Goal: Transaction & Acquisition: Purchase product/service

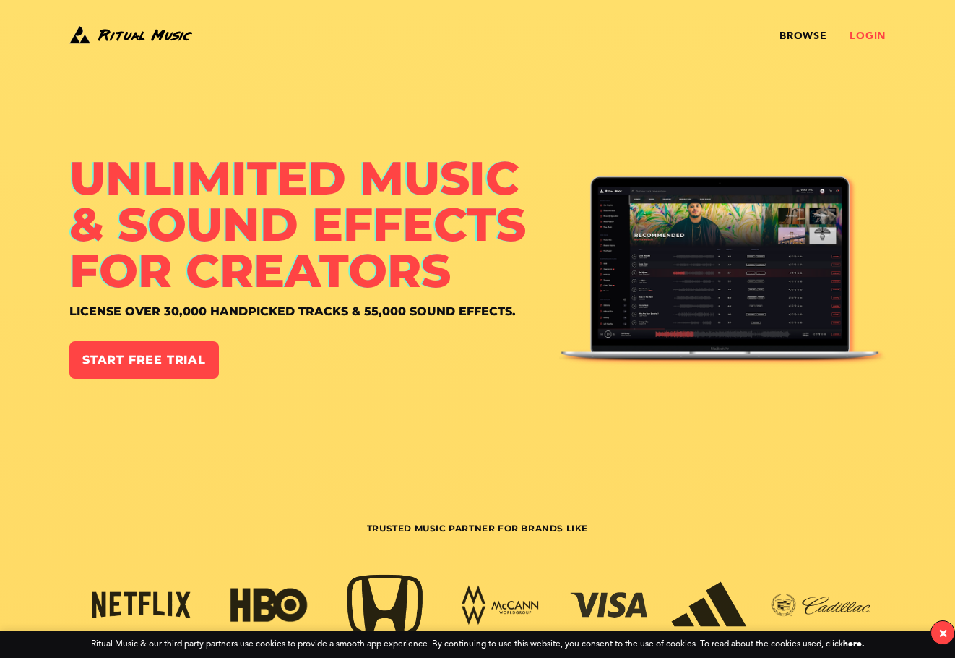
click at [874, 30] on link "Login" at bounding box center [868, 36] width 36 height 12
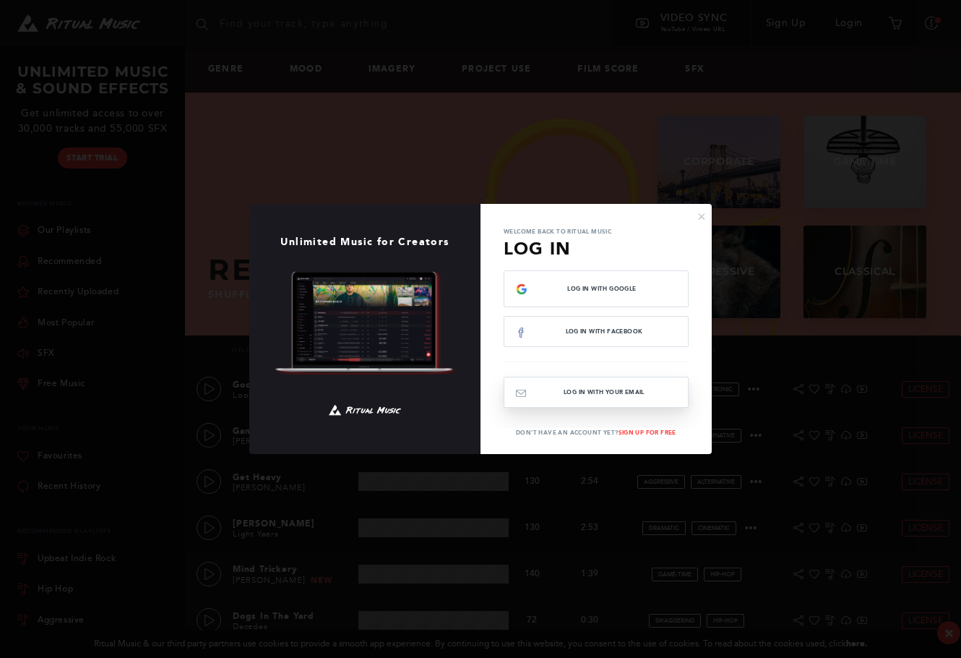
click at [601, 395] on button "Log In with your email" at bounding box center [596, 391] width 185 height 31
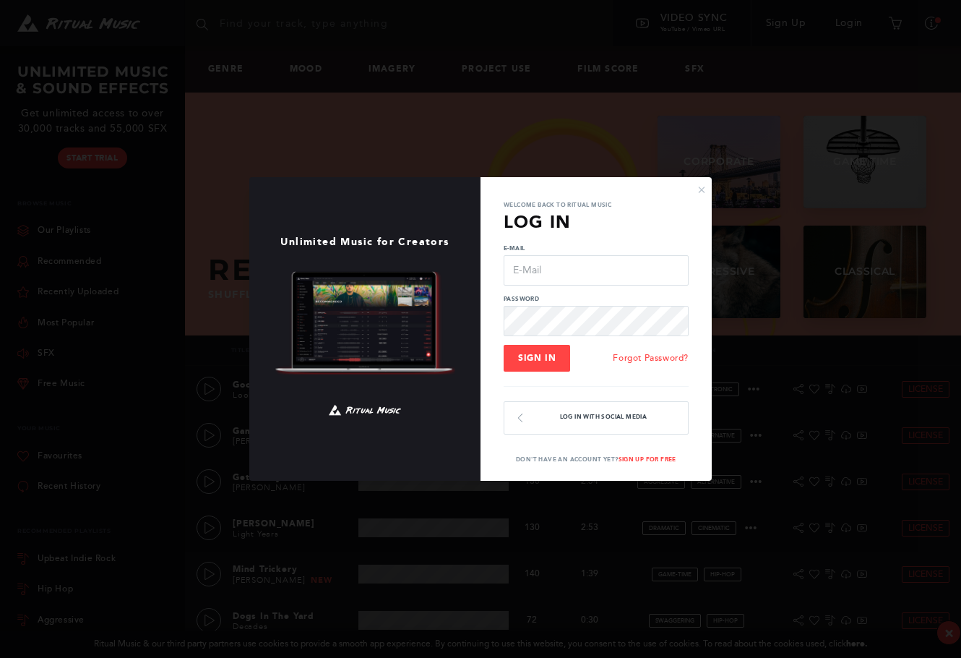
type input "action@bakerbuiltworks.com"
click at [536, 363] on button "Sign In" at bounding box center [537, 358] width 66 height 27
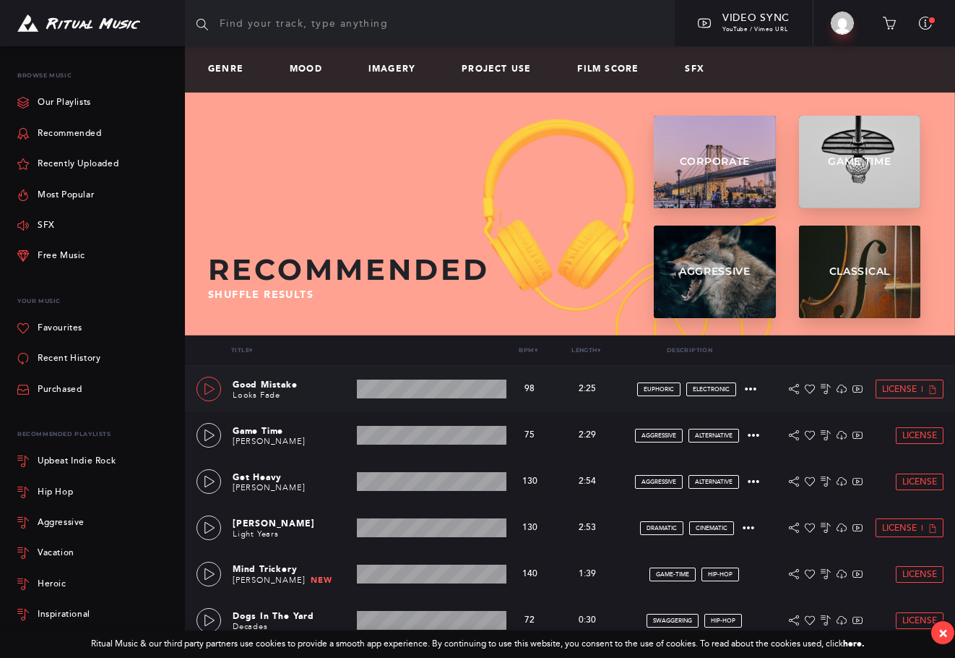
click at [211, 387] on icon at bounding box center [210, 389] width 12 height 12
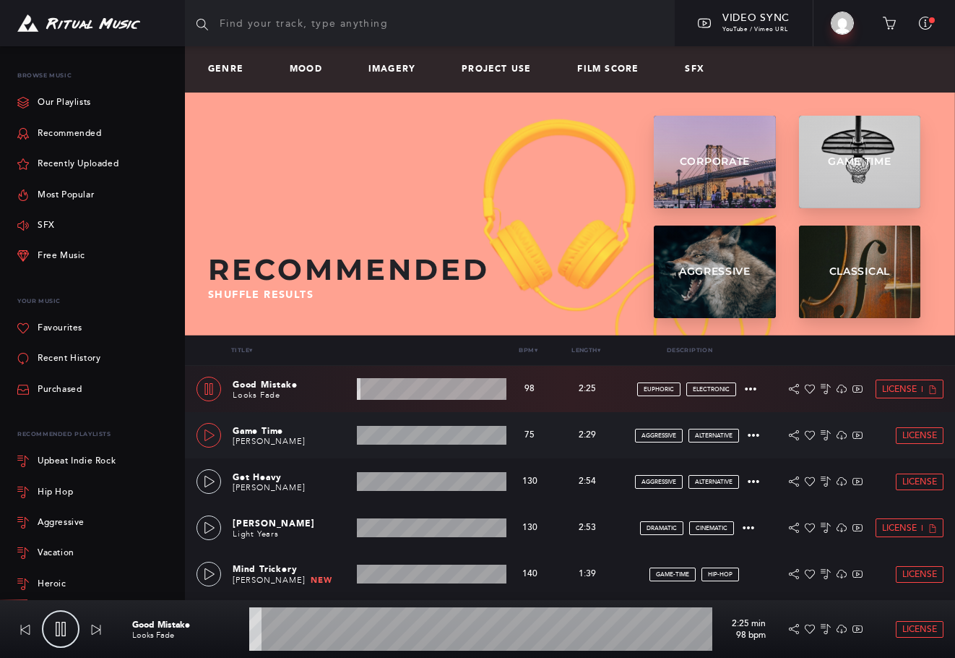
click at [204, 436] on icon at bounding box center [210, 435] width 12 height 12
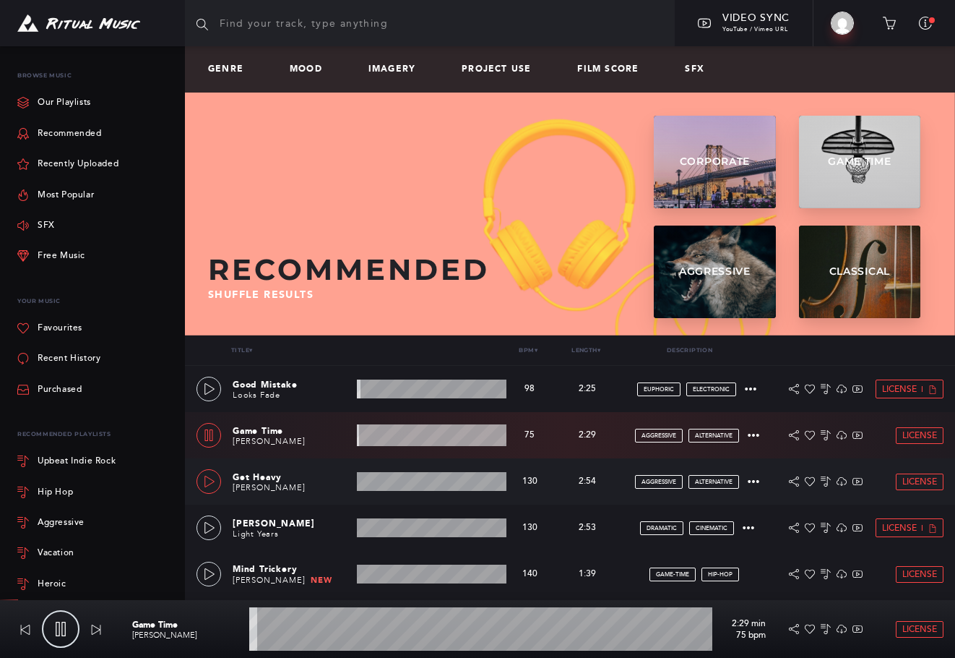
click at [202, 475] on link at bounding box center [209, 481] width 25 height 25
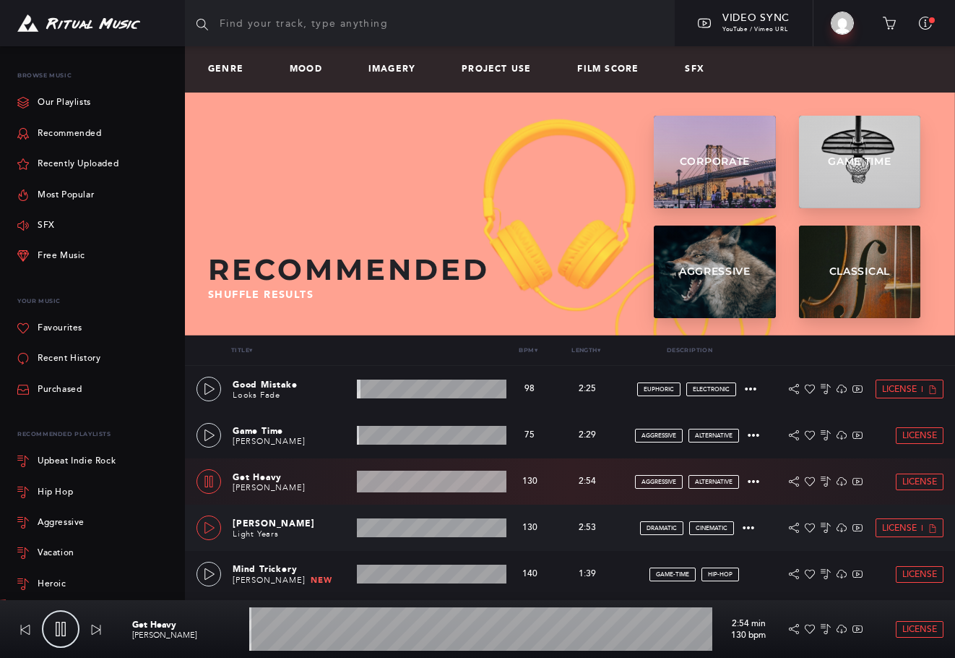
click at [207, 528] on icon at bounding box center [210, 528] width 12 height 12
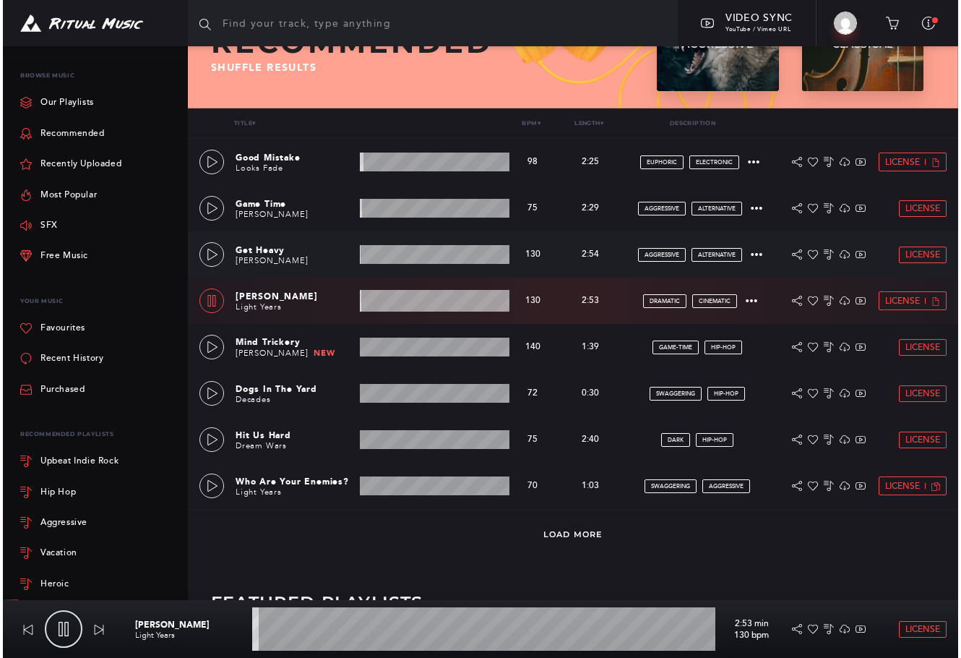
scroll to position [241, 0]
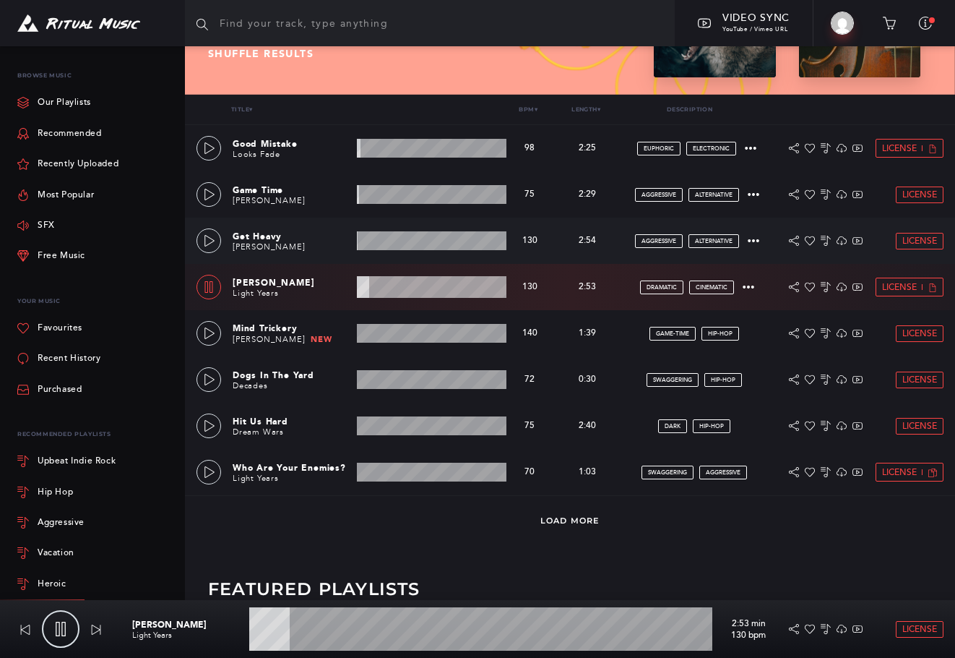
type input "9.01"
click at [905, 291] on span "License" at bounding box center [899, 287] width 35 height 9
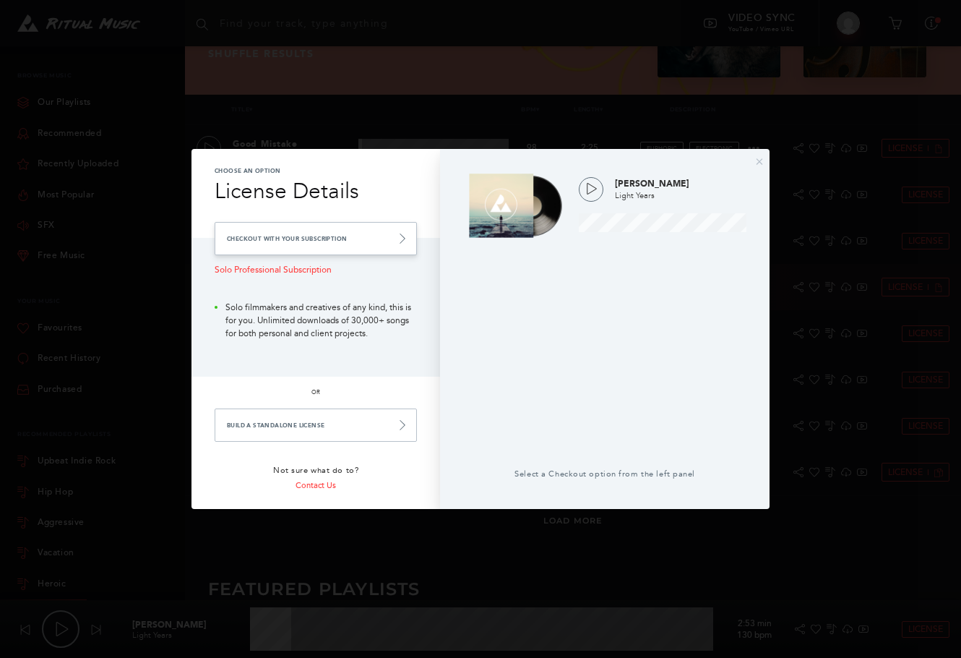
click at [360, 249] on link "Checkout with your Subscription" at bounding box center [316, 238] width 202 height 33
click at [404, 240] on icon at bounding box center [402, 238] width 10 height 10
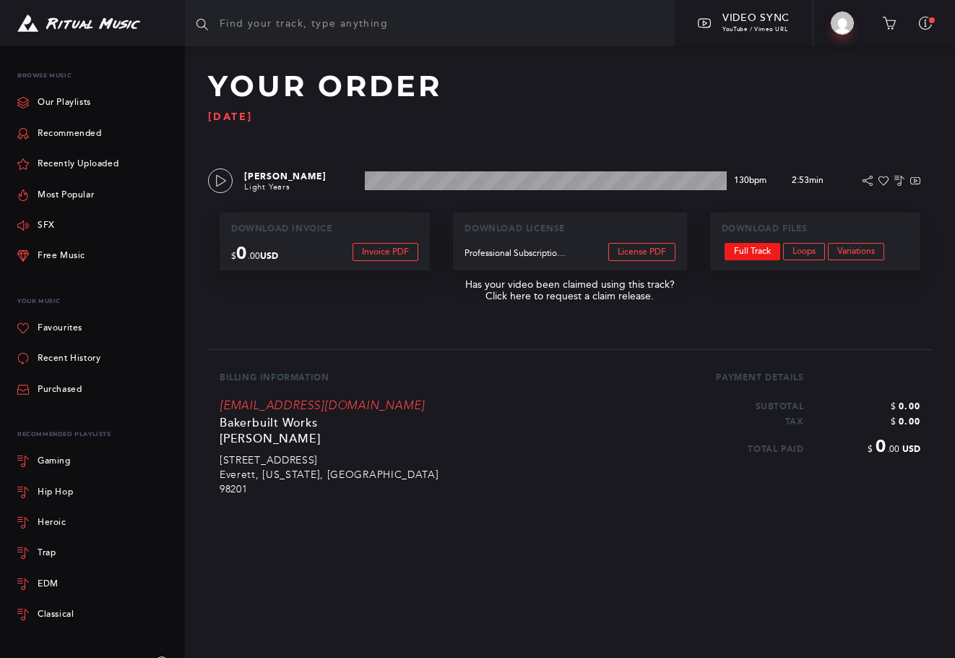
click at [760, 250] on link "Full Track" at bounding box center [753, 251] width 56 height 17
click at [76, 197] on link "Most Popular" at bounding box center [55, 194] width 77 height 30
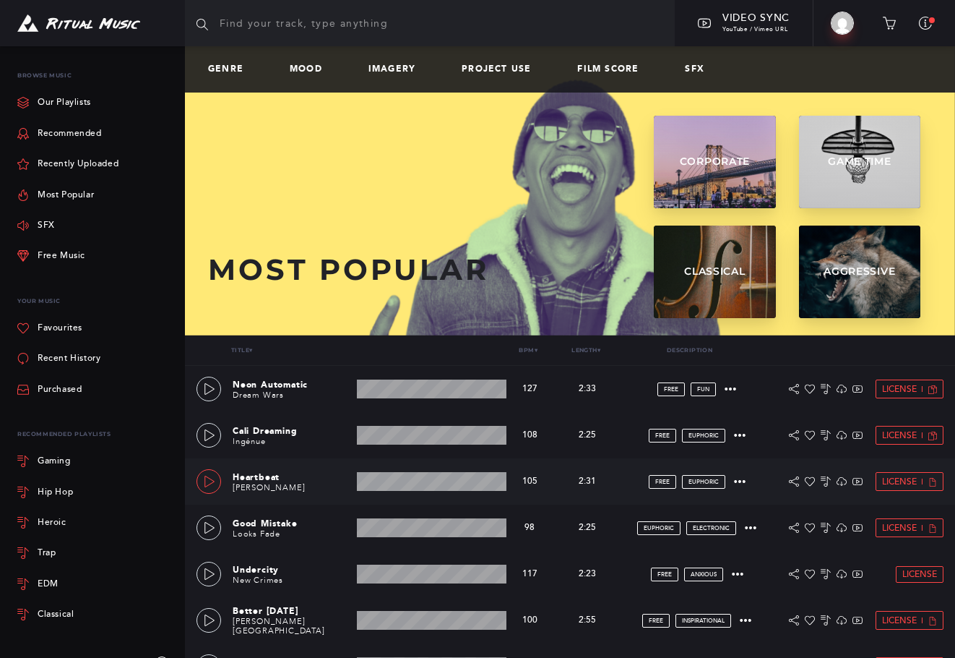
click at [210, 491] on link at bounding box center [209, 481] width 25 height 25
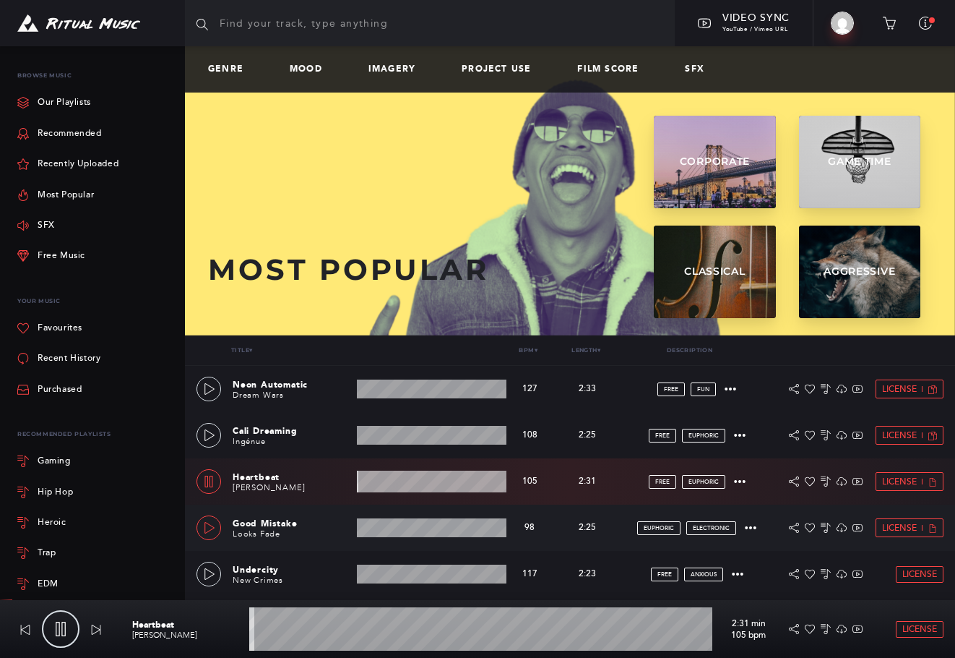
click at [210, 538] on link at bounding box center [209, 527] width 25 height 25
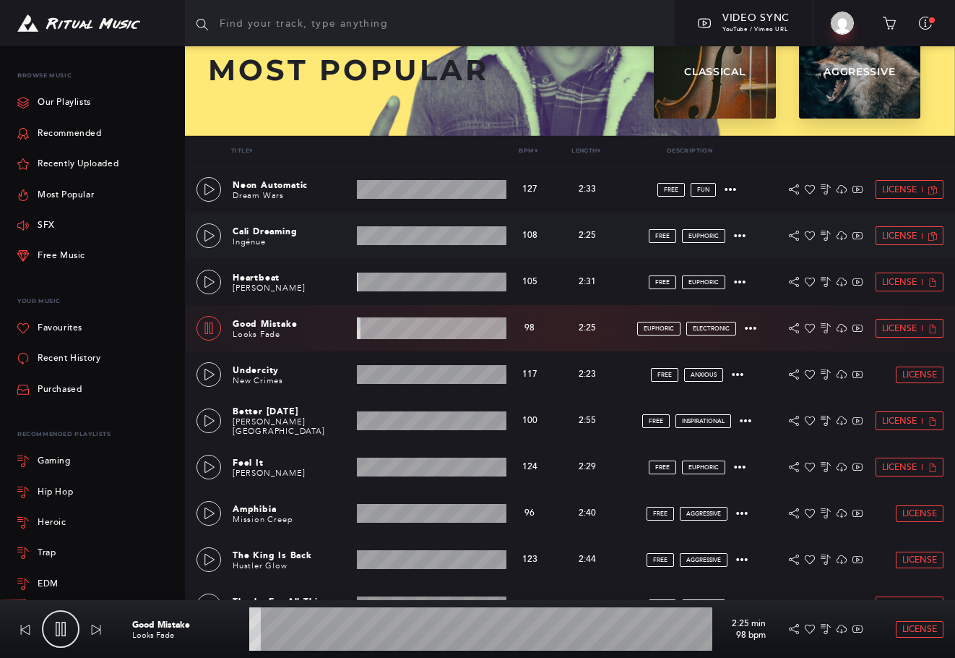
scroll to position [241, 0]
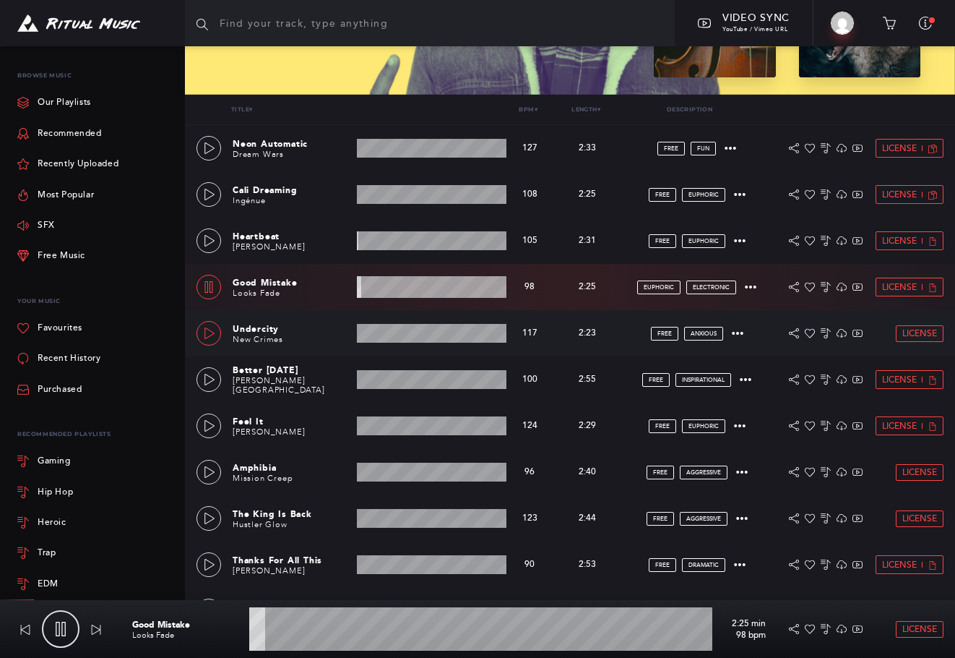
click at [212, 340] on link at bounding box center [209, 333] width 25 height 25
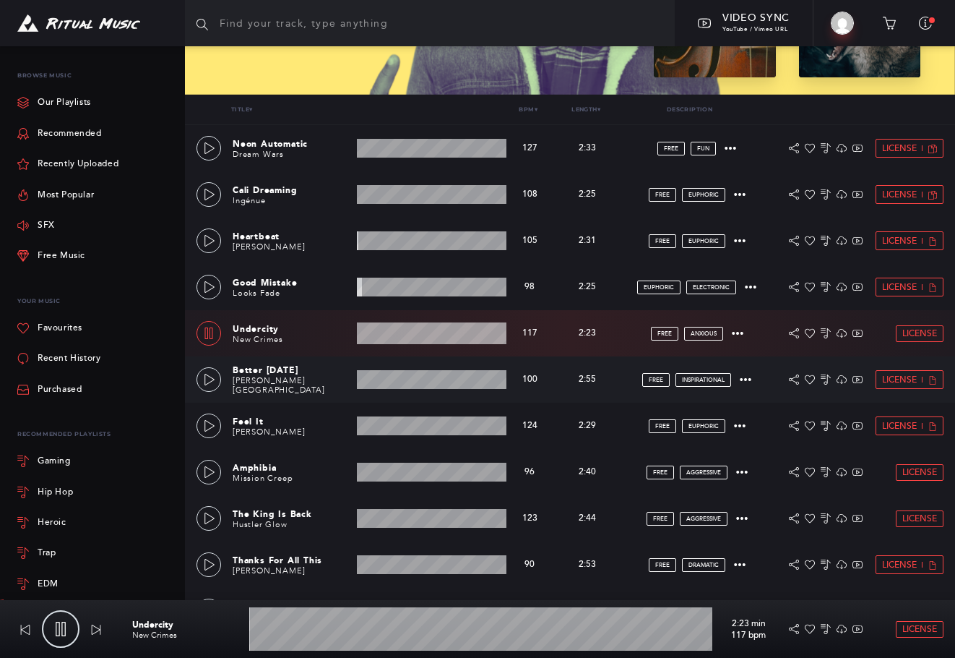
click at [207, 394] on div "Better [DATE] [PERSON_NAME] Canyon 2:55 min 100 bpm 100 bpm 2:55 min FREE inspi…" at bounding box center [570, 379] width 747 height 46
click at [210, 426] on icon at bounding box center [210, 426] width 12 height 12
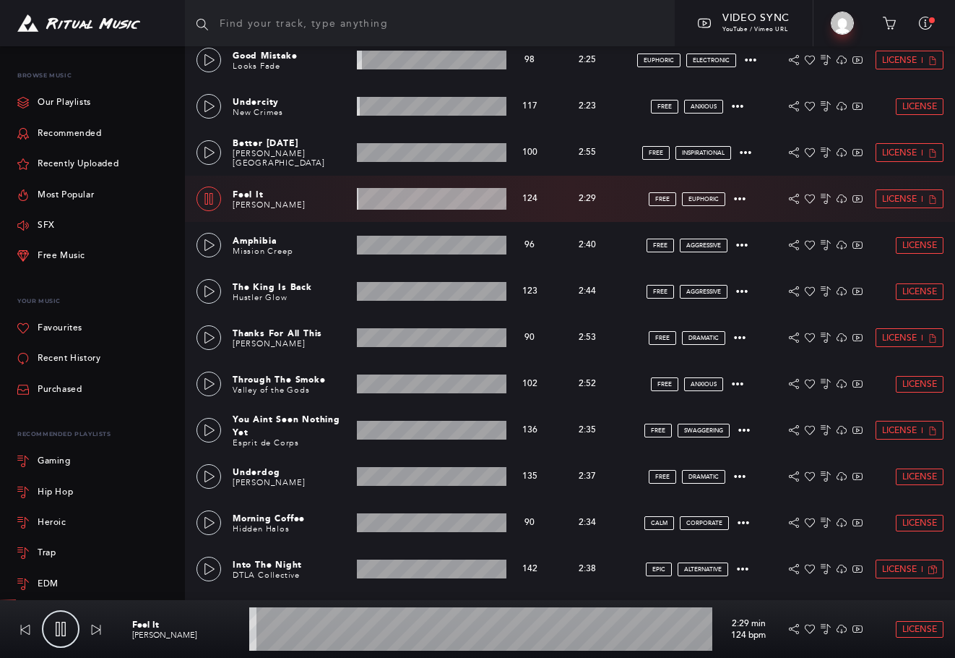
scroll to position [482, 0]
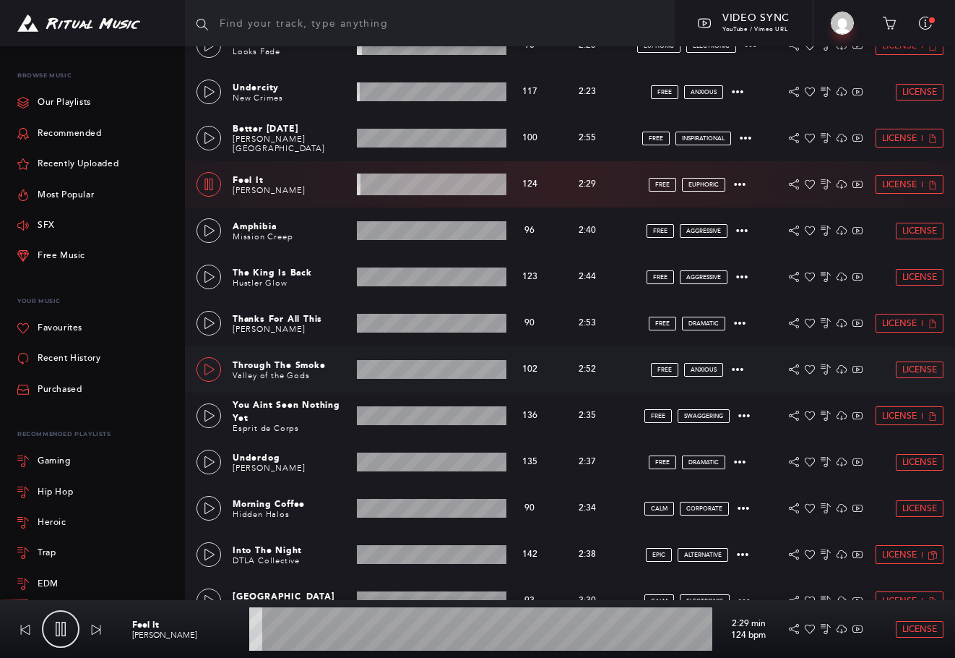
click at [216, 363] on link at bounding box center [209, 369] width 25 height 25
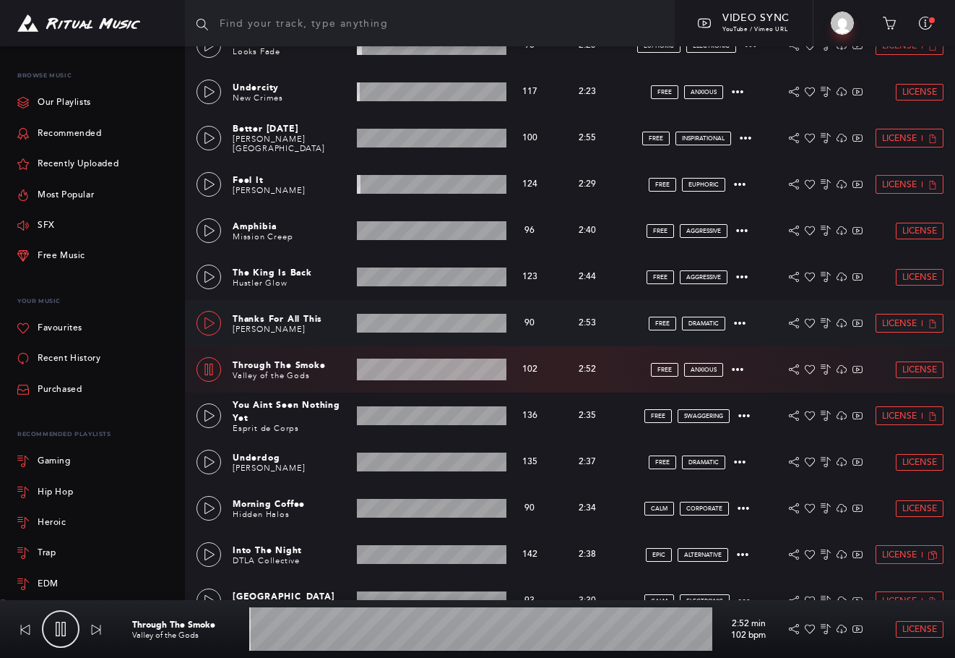
click at [210, 326] on icon at bounding box center [209, 323] width 10 height 12
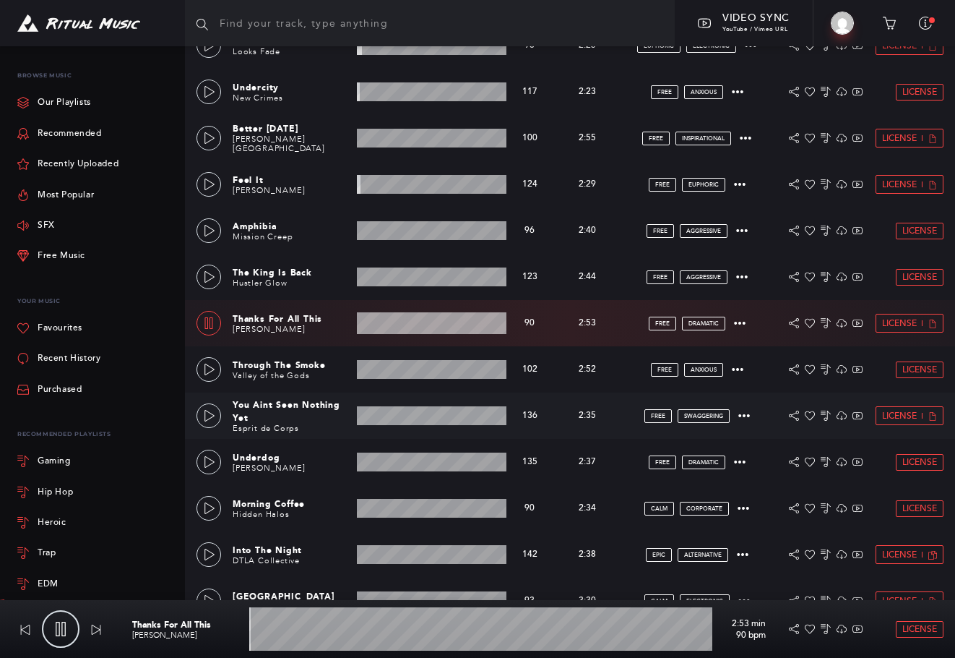
click at [196, 412] on div "You Aint Seen Nothing Yet Esprit de Corps 2:35 min 136 bpm 136 bpm 2:35 min FRE…" at bounding box center [570, 415] width 770 height 46
click at [210, 481] on div "Underdog [PERSON_NAME] 2:37 min 135 bpm 135 bpm 2:37 min FREE dramatic License" at bounding box center [570, 462] width 747 height 46
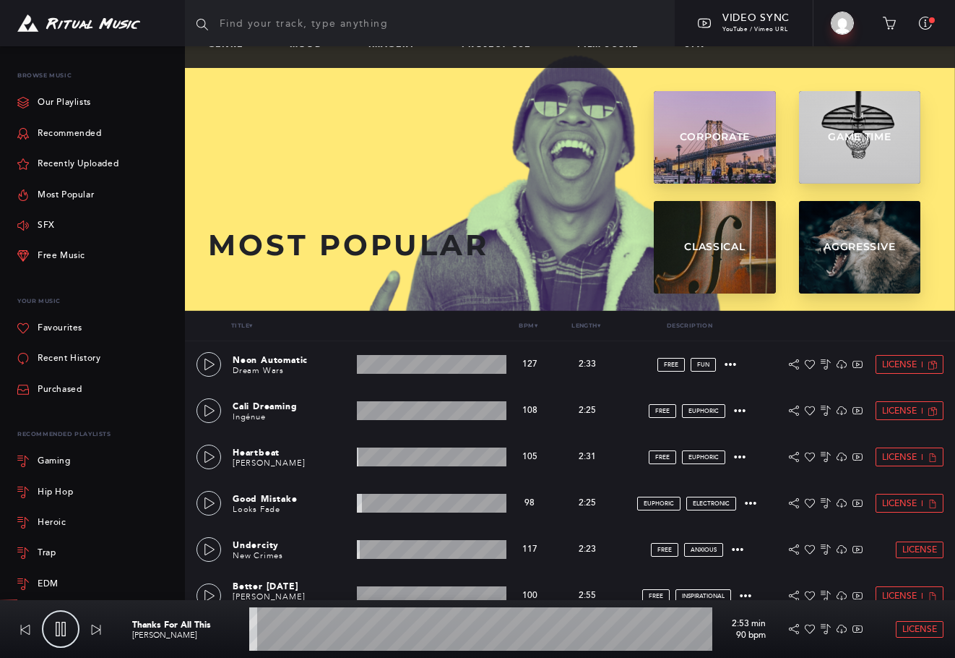
scroll to position [0, 0]
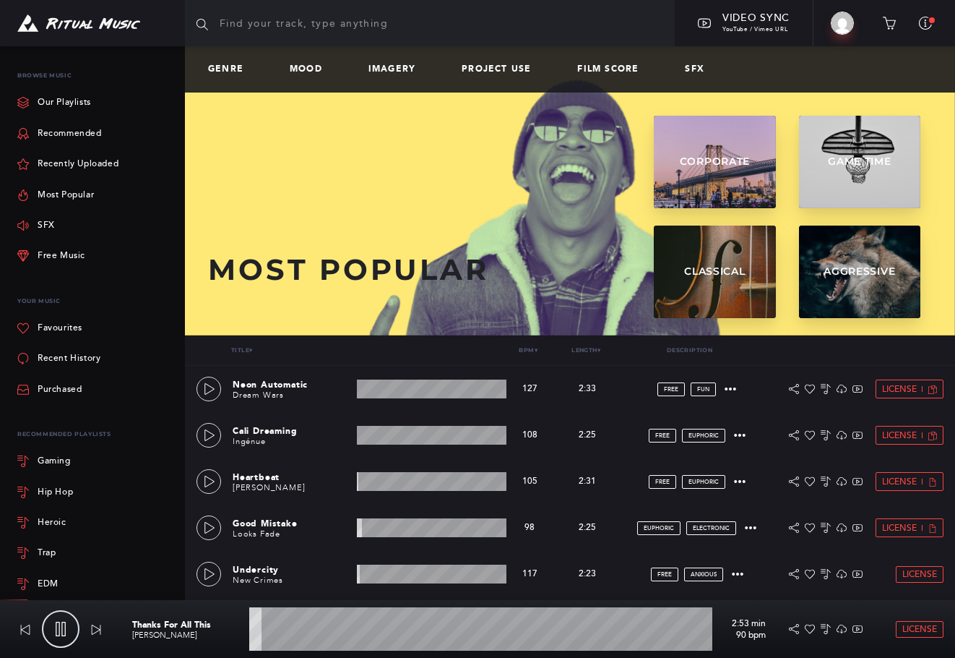
click at [313, 74] on div "Genre Mood Imagery Project Use Film Score SFX" at bounding box center [570, 69] width 770 height 46
click at [311, 66] on link "Mood" at bounding box center [312, 69] width 44 height 10
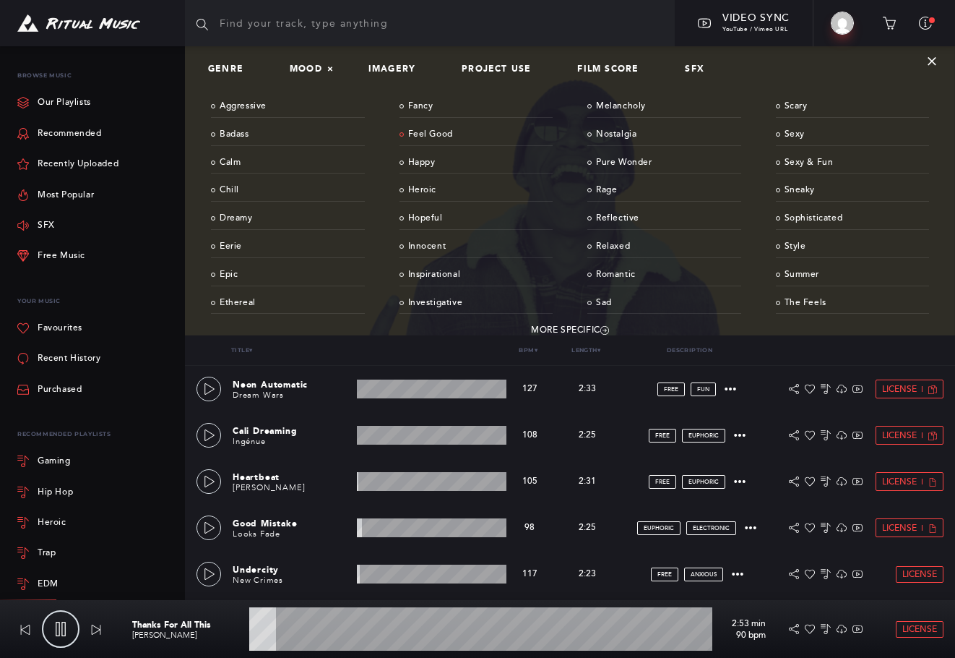
click at [455, 136] on link "Feel Good" at bounding box center [477, 135] width 154 height 22
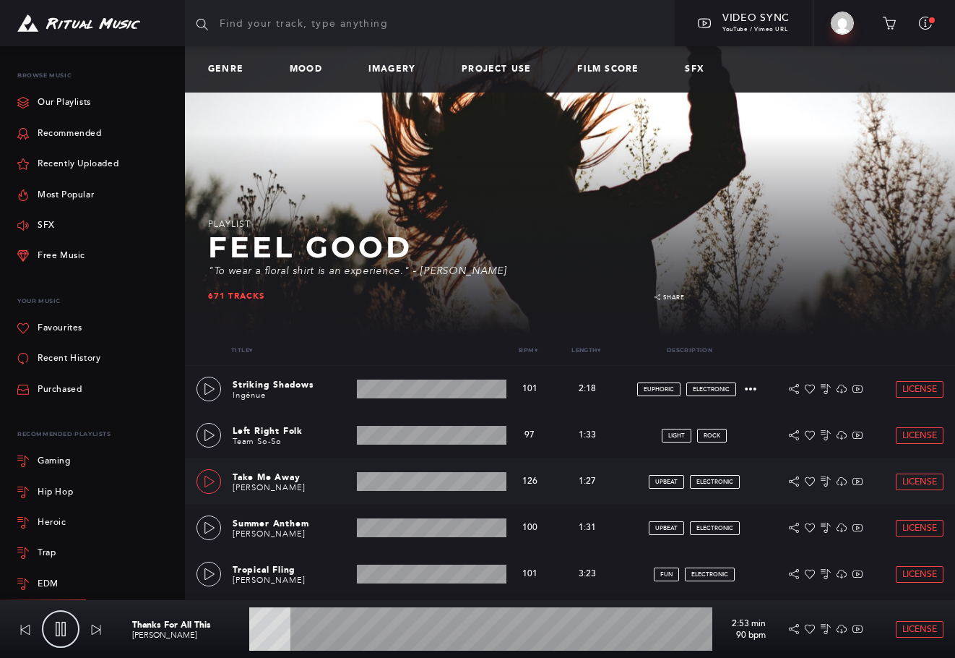
click at [202, 479] on link at bounding box center [209, 481] width 25 height 25
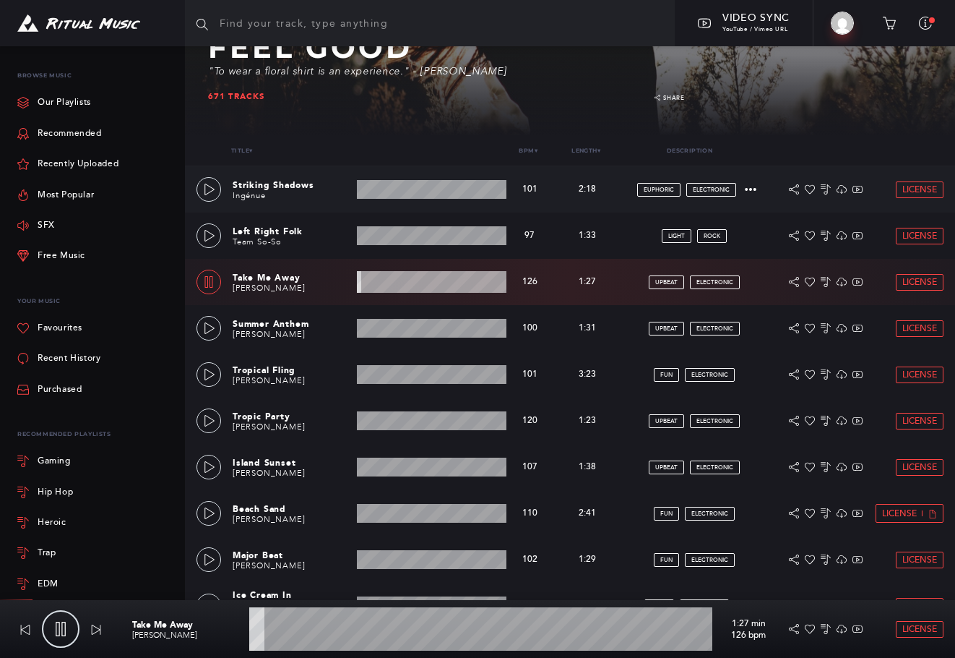
scroll to position [241, 0]
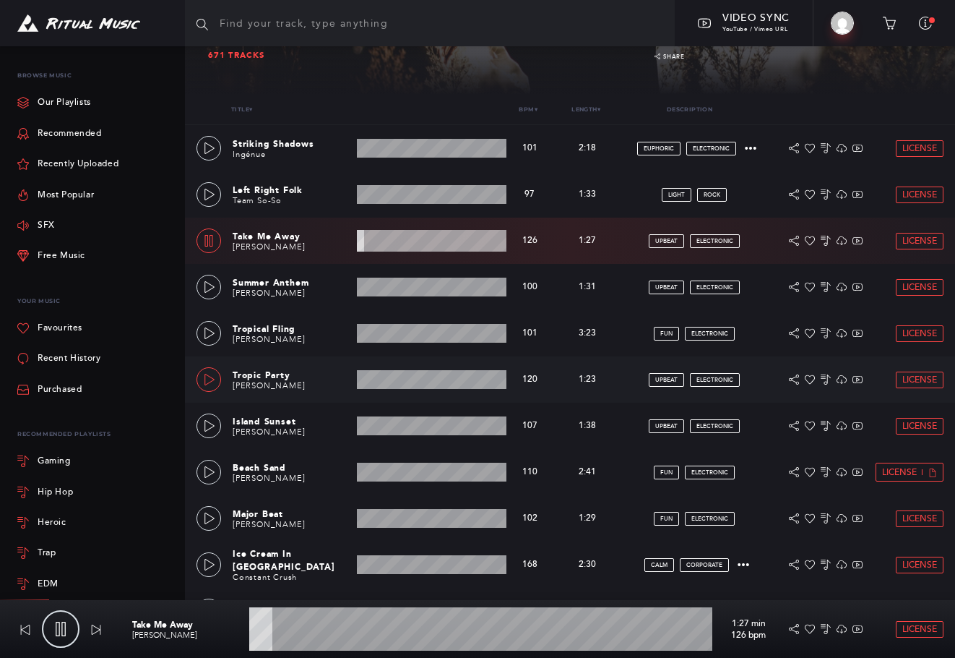
click at [214, 376] on icon at bounding box center [210, 380] width 12 height 12
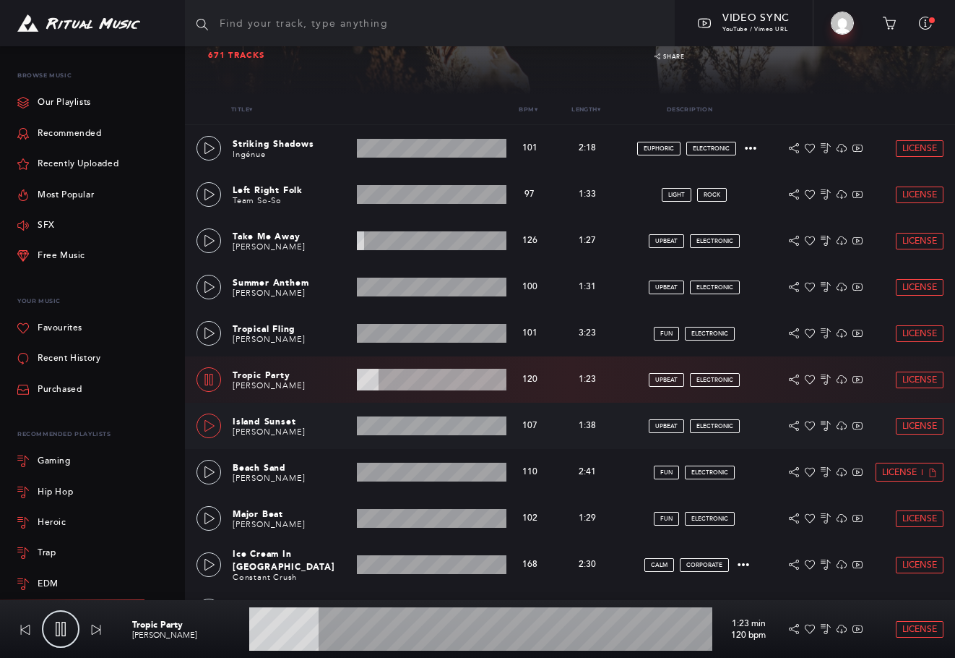
click at [205, 428] on icon at bounding box center [209, 426] width 10 height 12
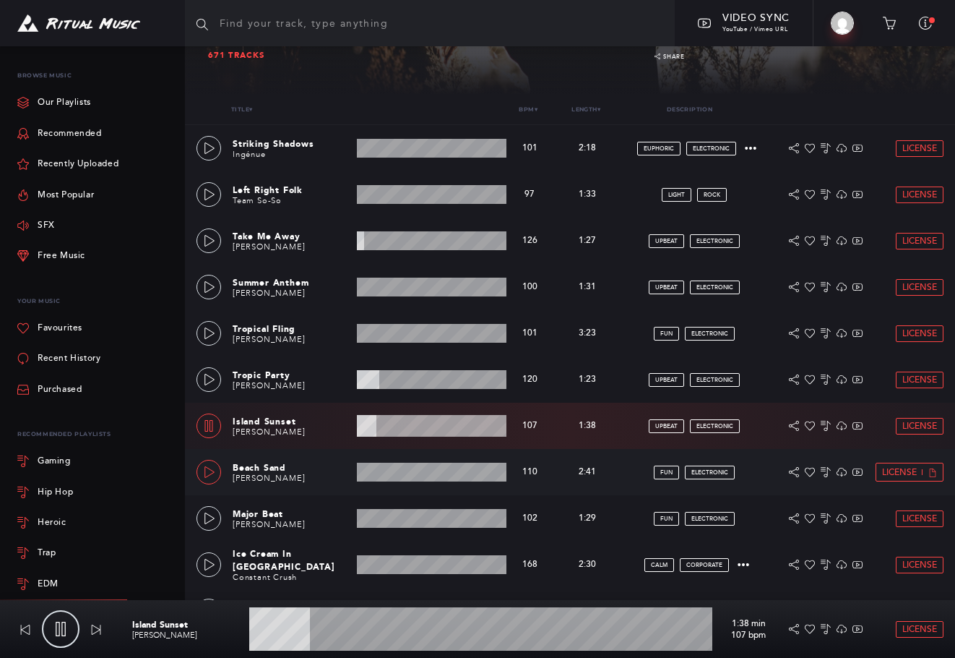
click at [212, 472] on icon at bounding box center [210, 472] width 12 height 12
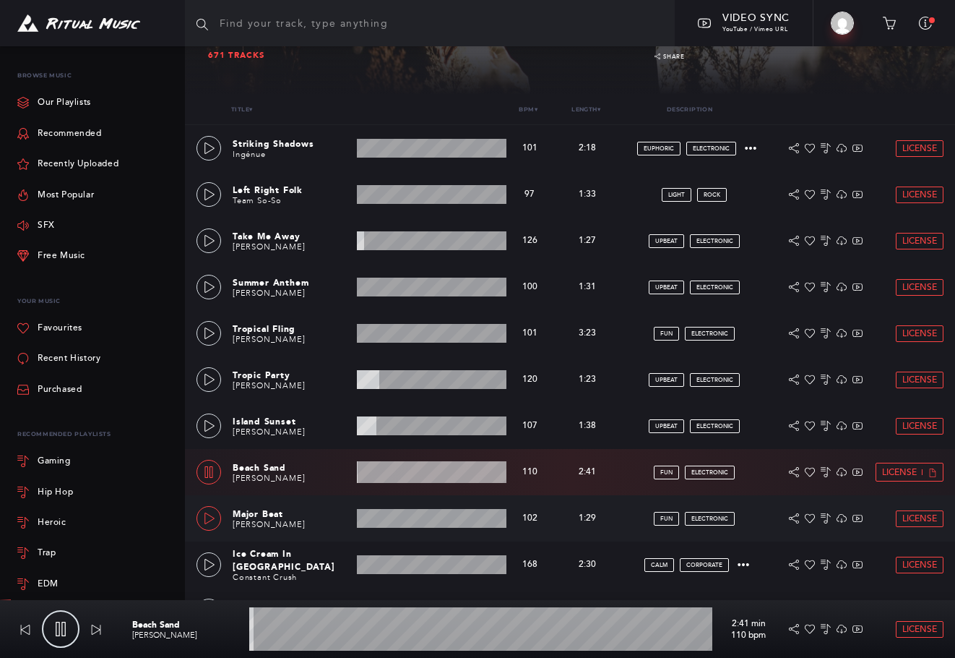
click at [202, 519] on link at bounding box center [209, 518] width 25 height 25
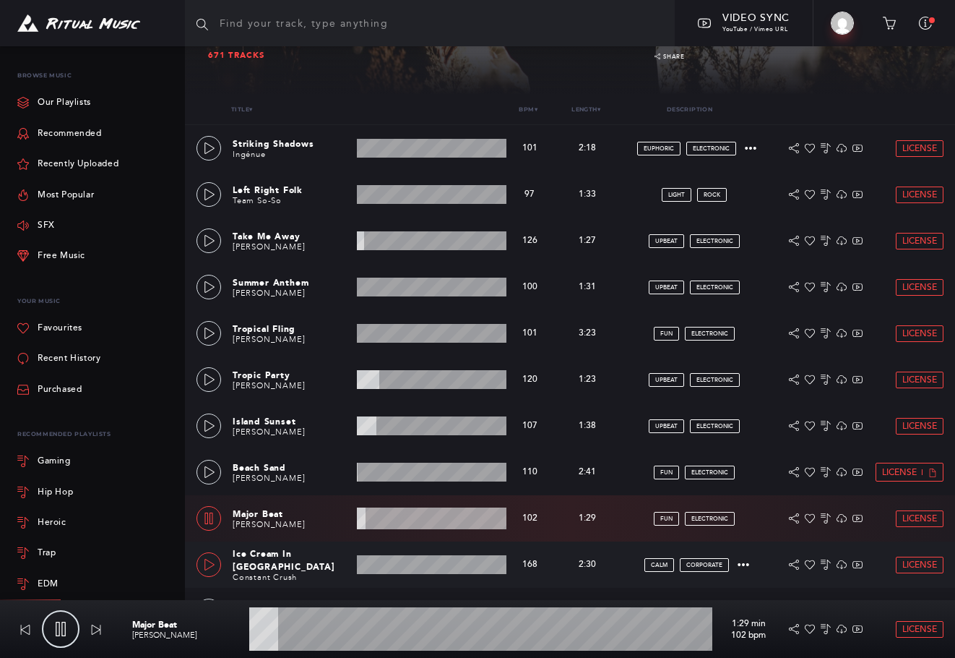
click at [218, 564] on link at bounding box center [209, 564] width 25 height 25
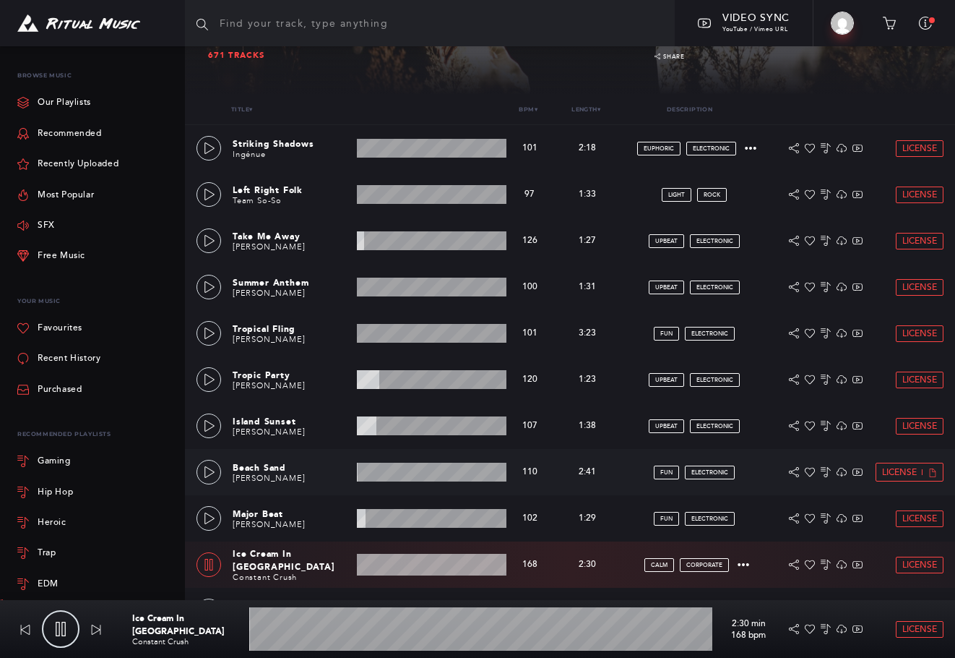
scroll to position [482, 0]
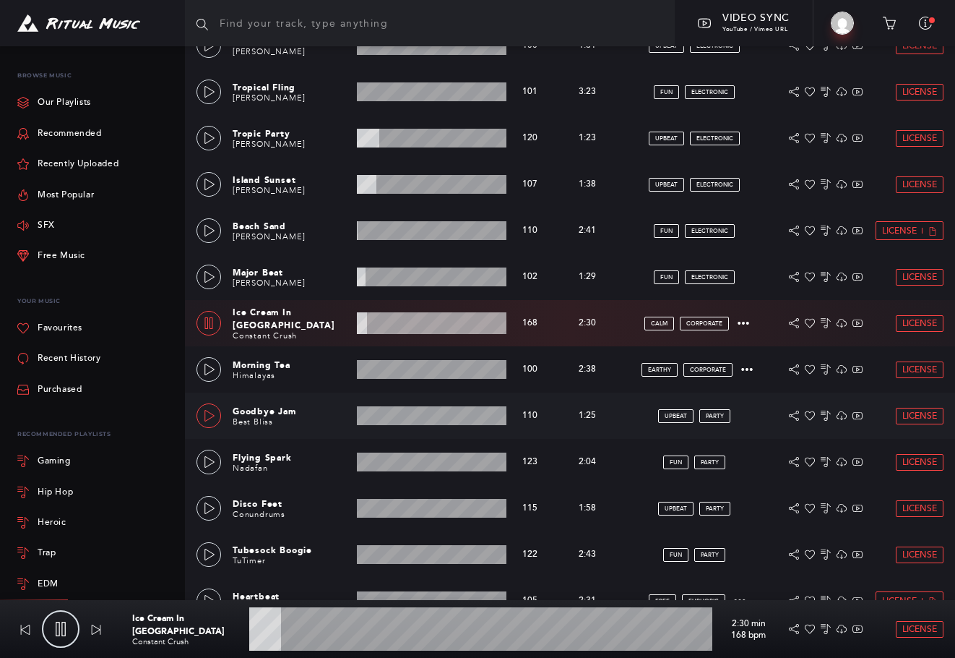
click at [202, 412] on link at bounding box center [209, 415] width 25 height 25
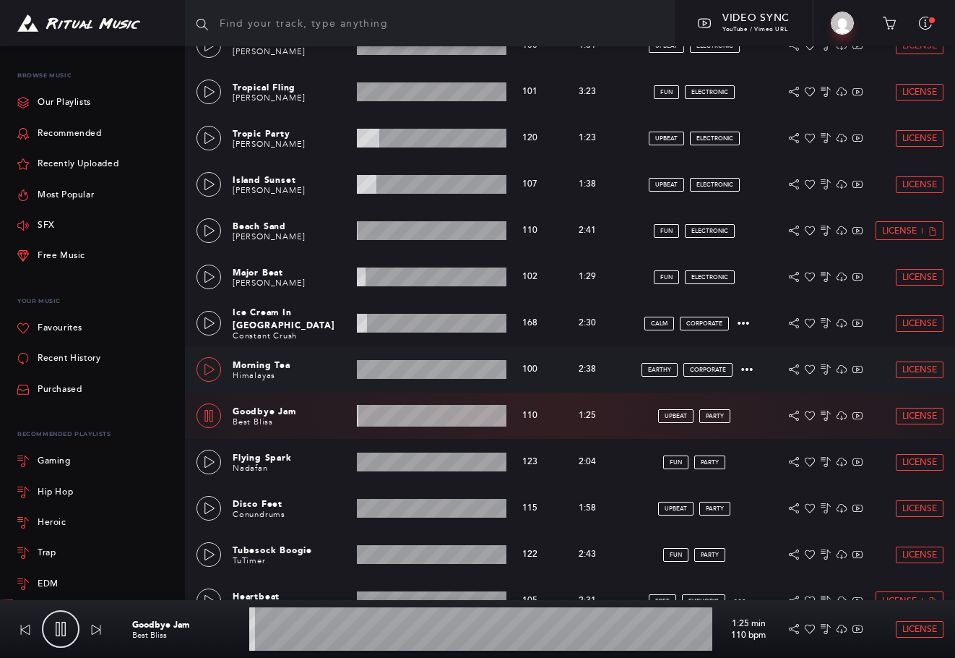
click at [212, 366] on icon at bounding box center [210, 369] width 12 height 12
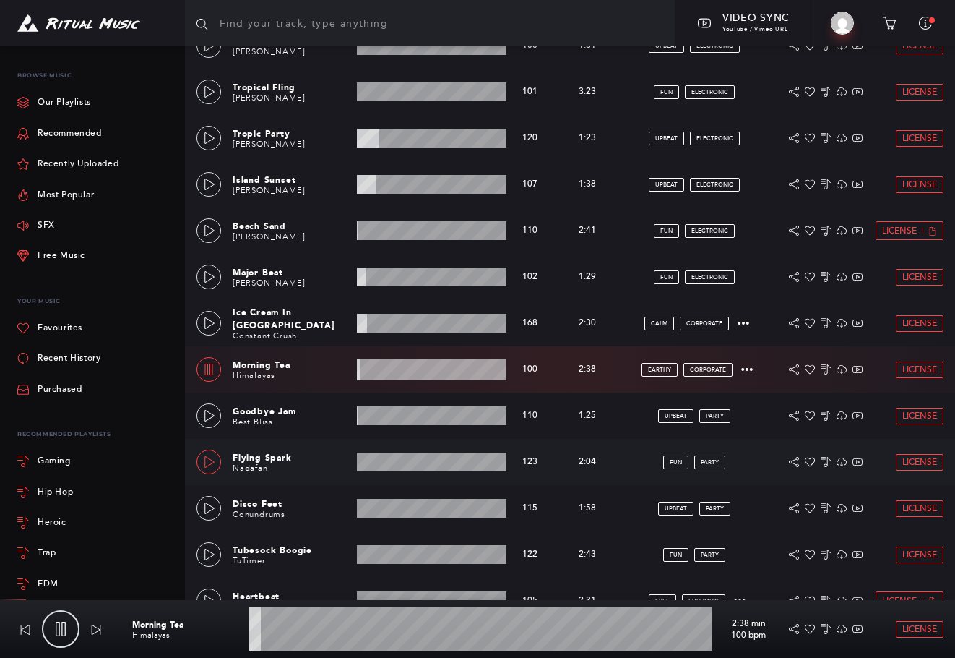
click at [211, 456] on icon at bounding box center [210, 462] width 12 height 12
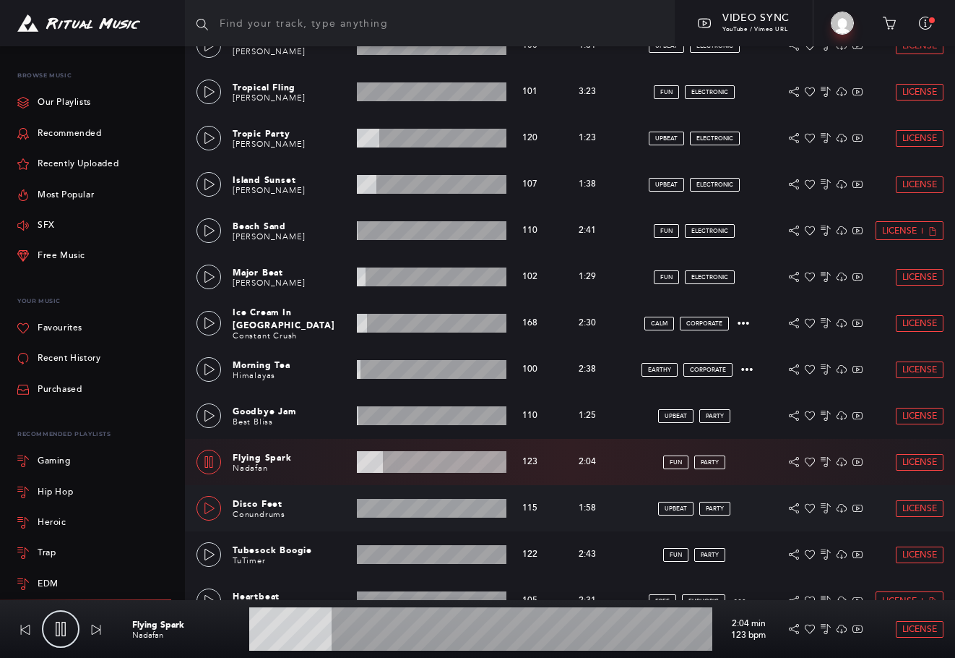
click at [210, 507] on icon at bounding box center [210, 508] width 12 height 12
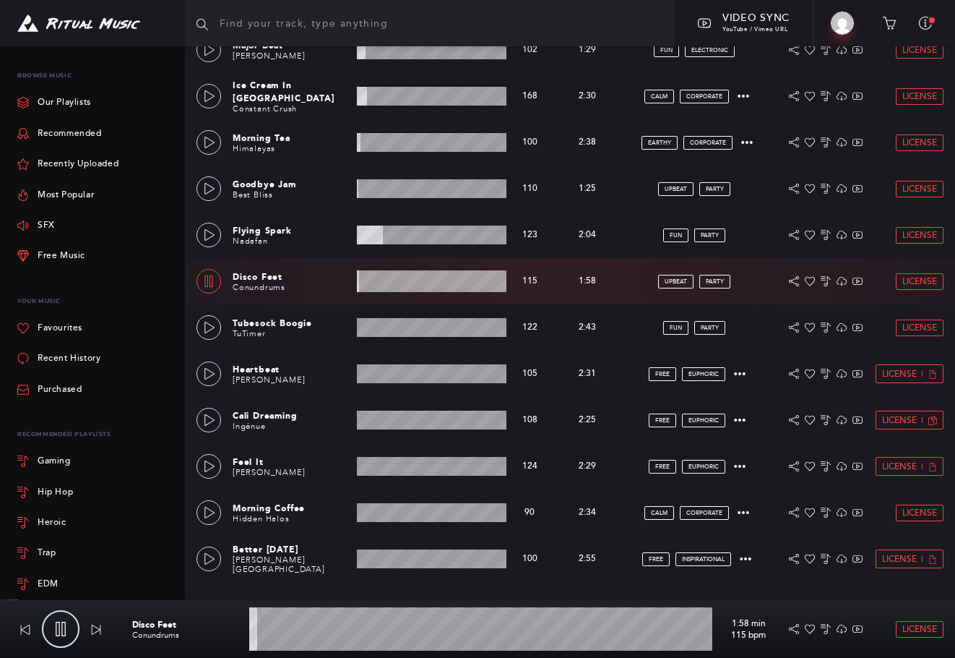
scroll to position [723, 0]
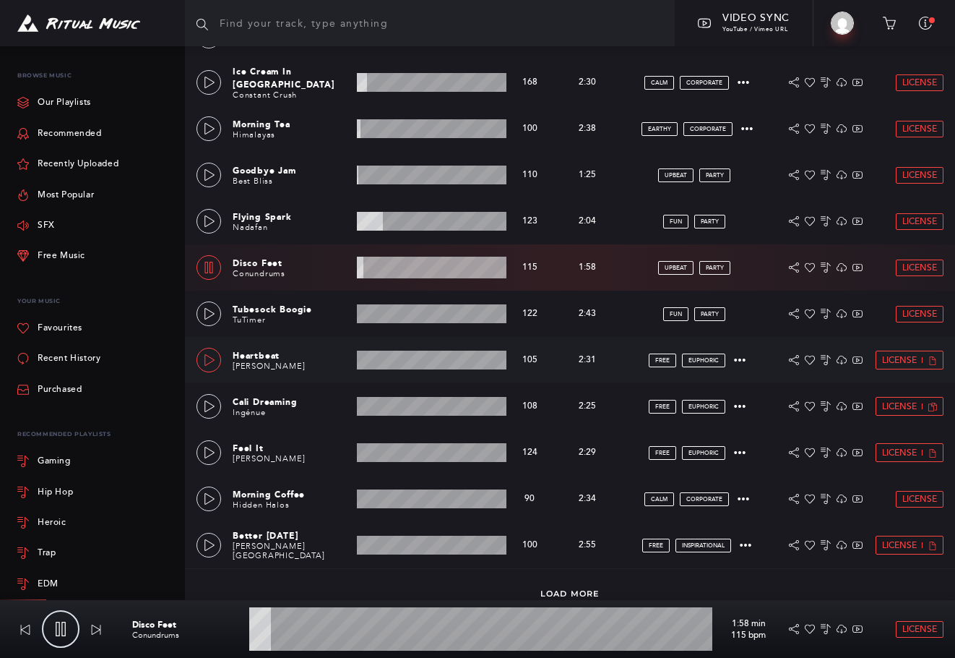
click at [207, 356] on icon at bounding box center [210, 360] width 12 height 12
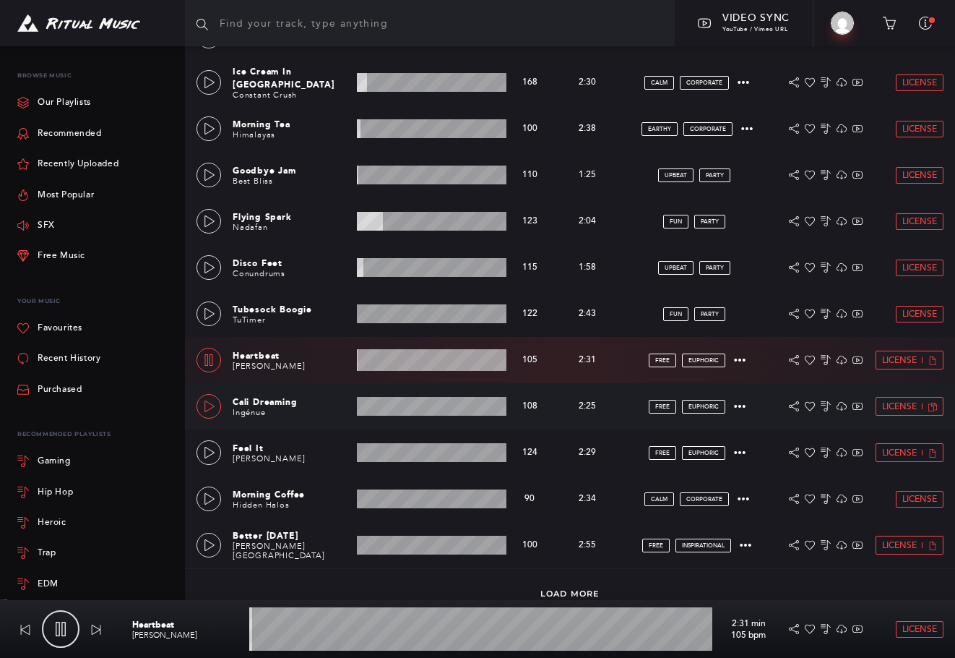
click at [199, 400] on link at bounding box center [209, 406] width 25 height 25
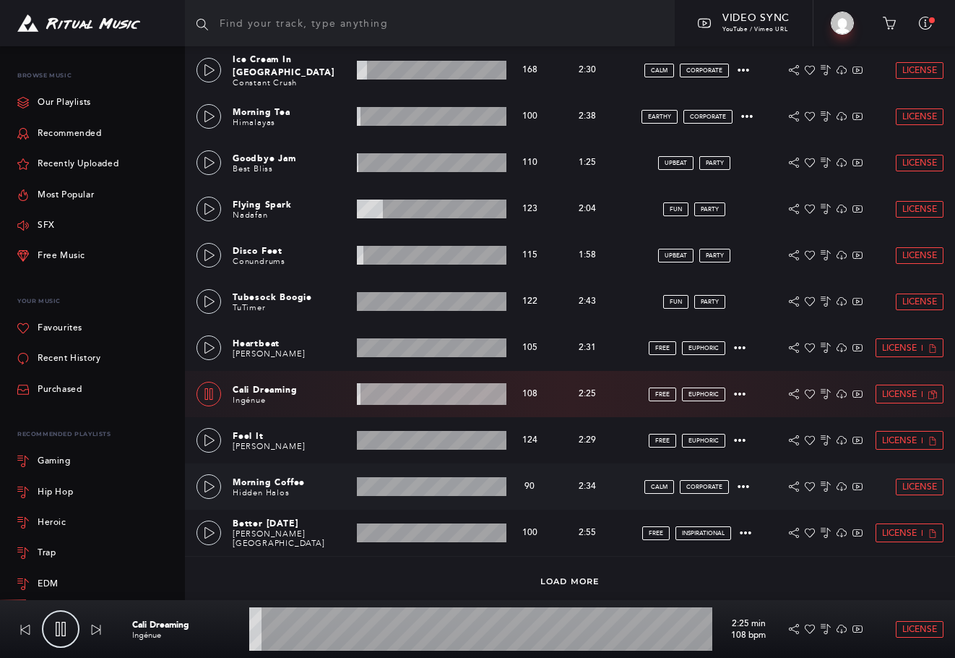
scroll to position [741, 0]
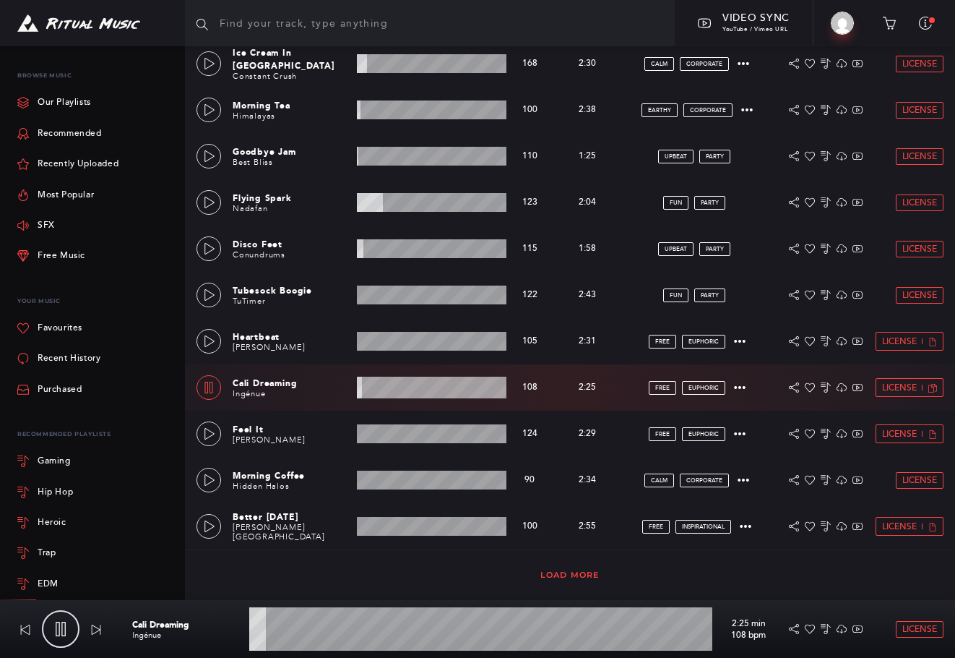
click at [578, 569] on link "Load More" at bounding box center [570, 574] width 59 height 10
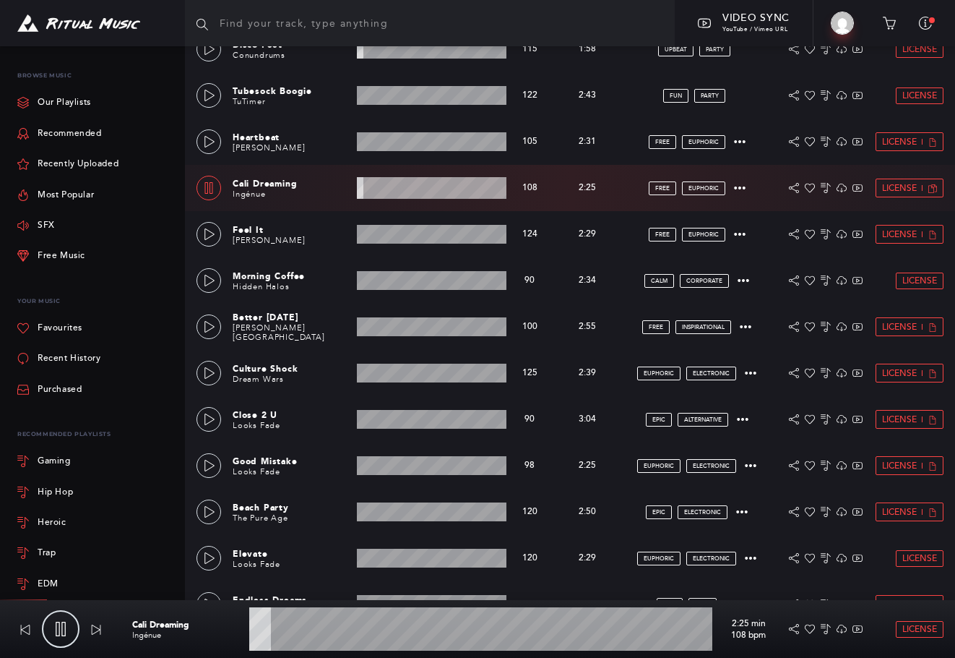
scroll to position [982, 0]
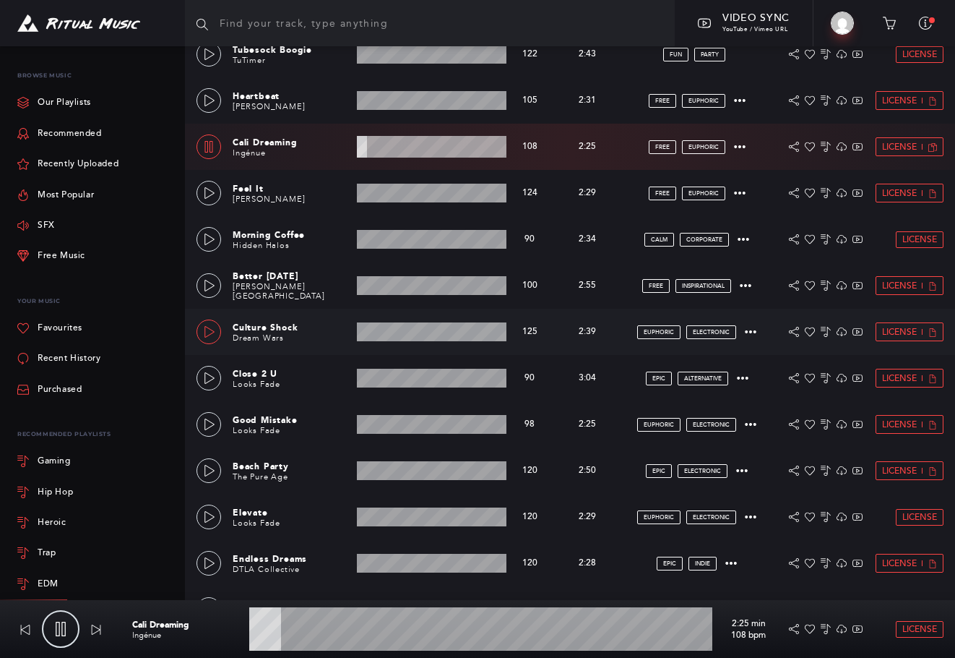
click at [202, 324] on link at bounding box center [209, 331] width 25 height 25
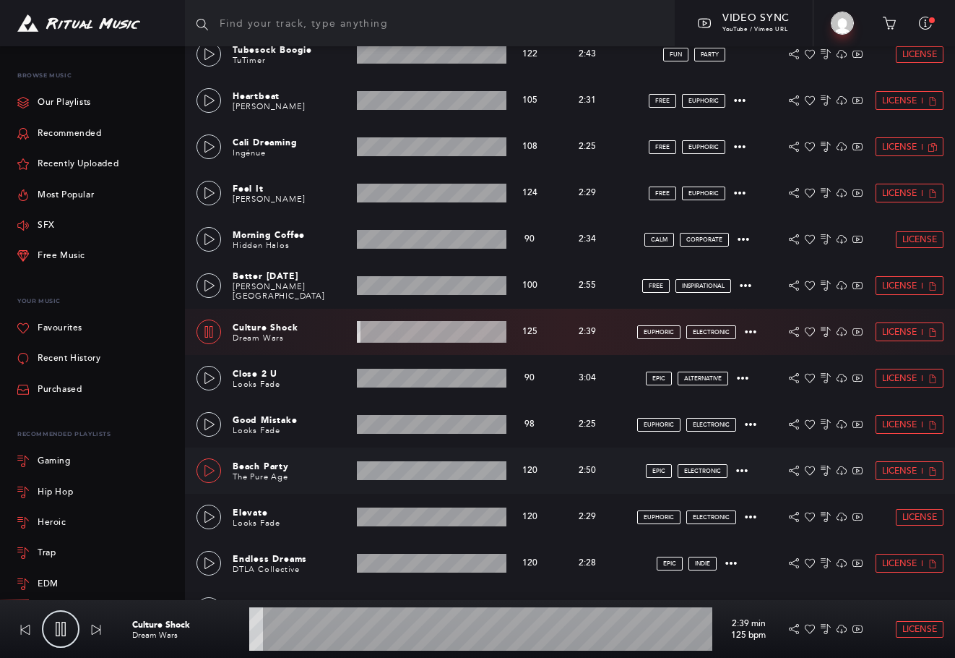
click at [201, 465] on link at bounding box center [209, 470] width 25 height 25
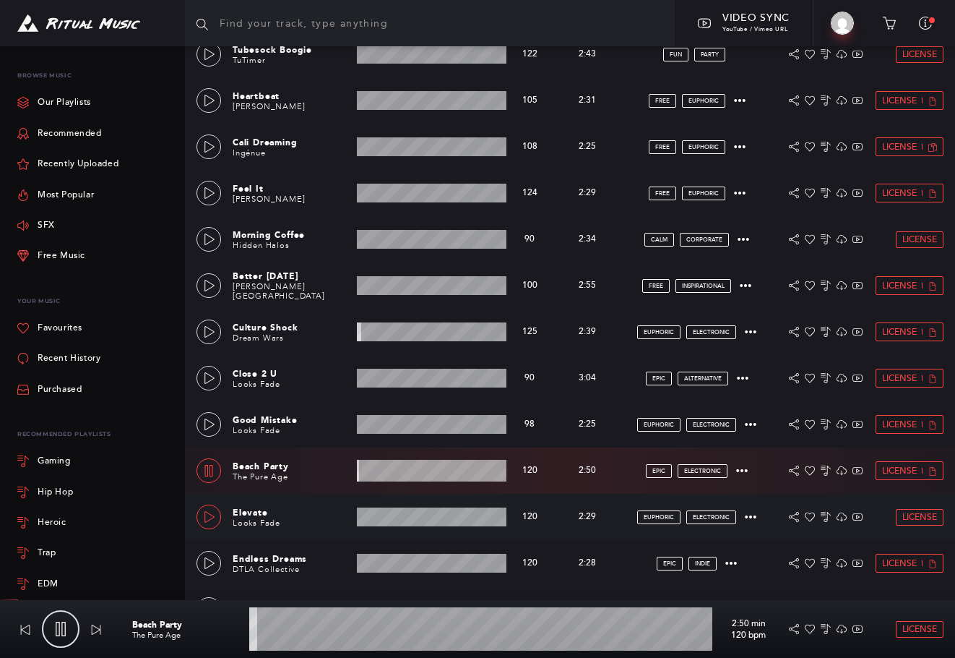
click at [211, 518] on icon at bounding box center [209, 517] width 10 height 12
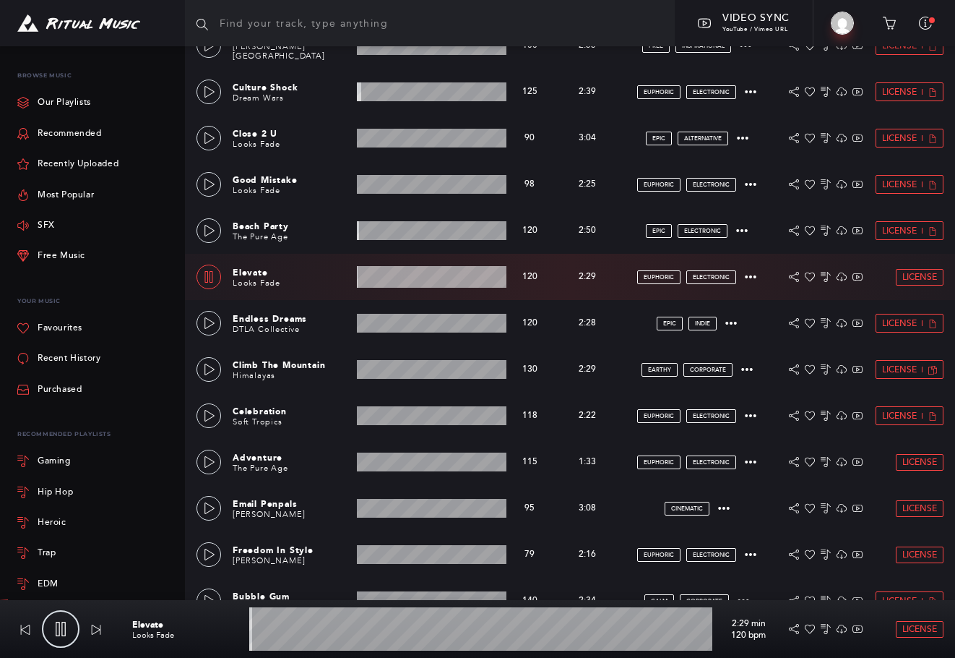
scroll to position [1223, 0]
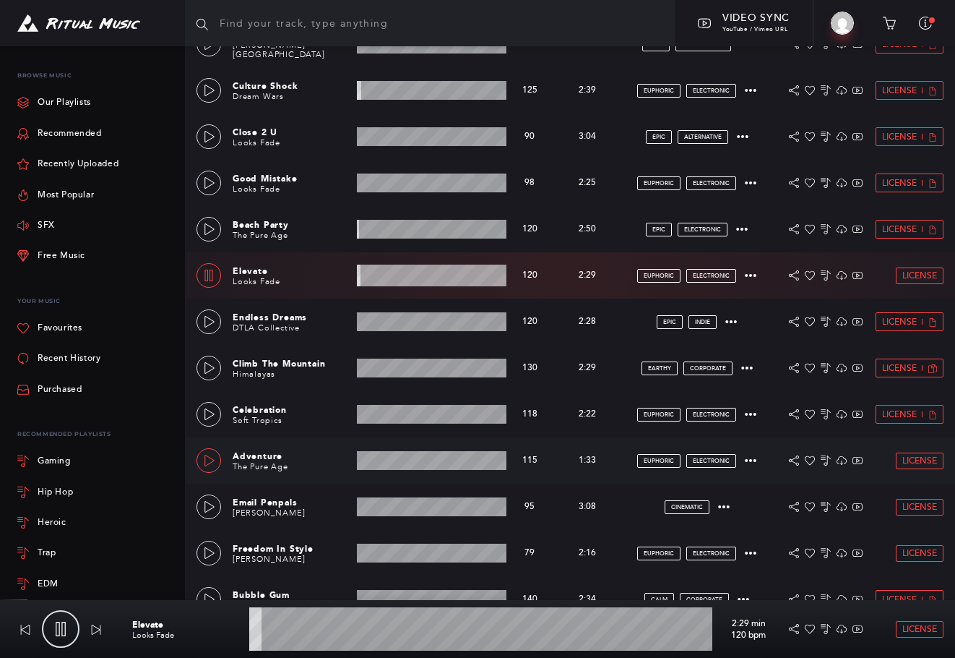
click at [212, 463] on icon at bounding box center [210, 461] width 12 height 12
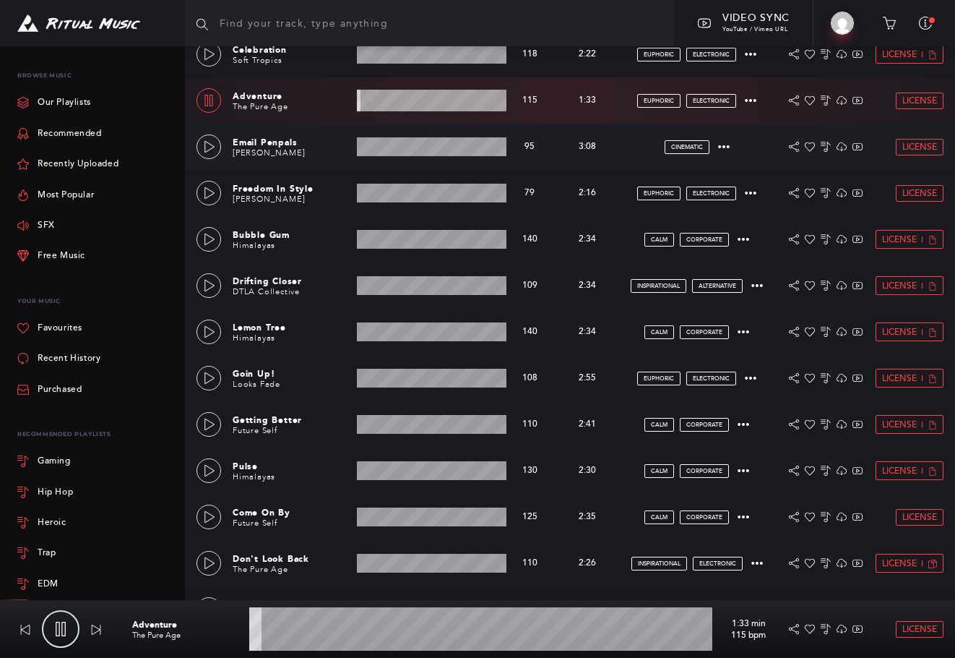
scroll to position [1618, 0]
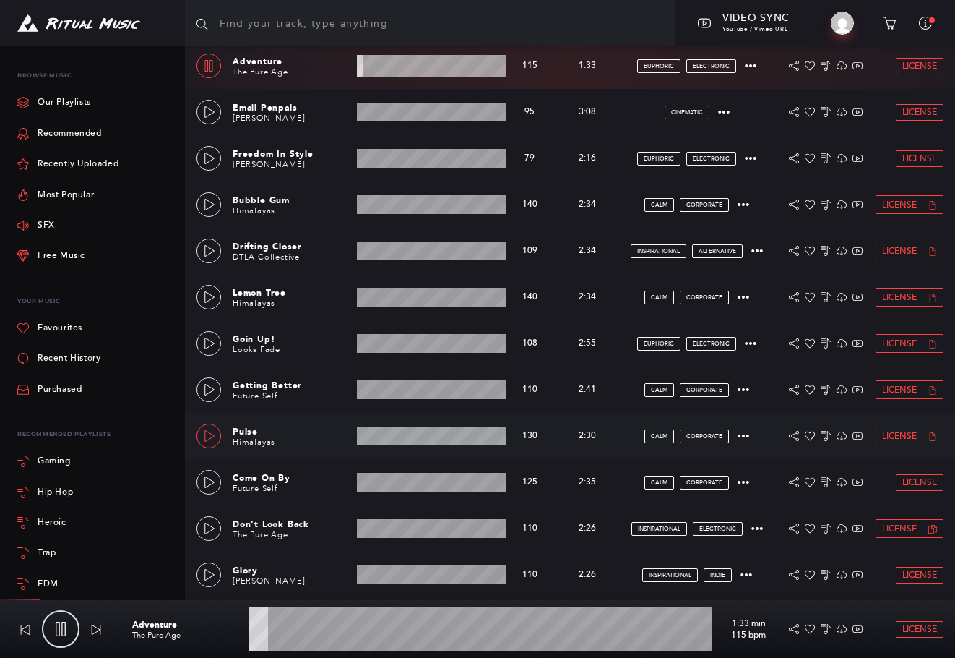
click at [208, 434] on icon at bounding box center [210, 436] width 12 height 12
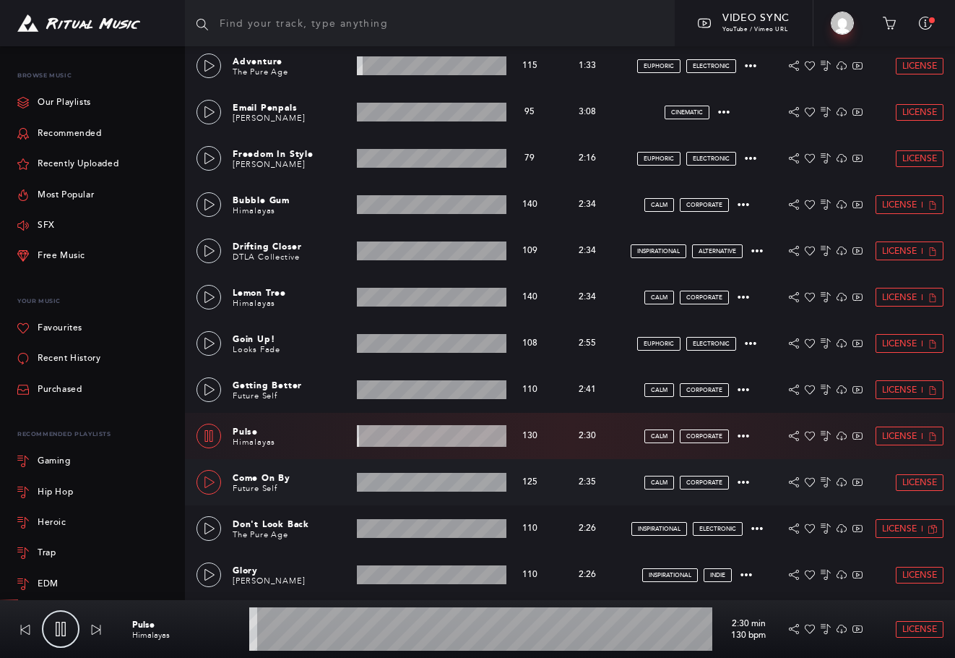
click at [204, 485] on icon at bounding box center [210, 482] width 12 height 12
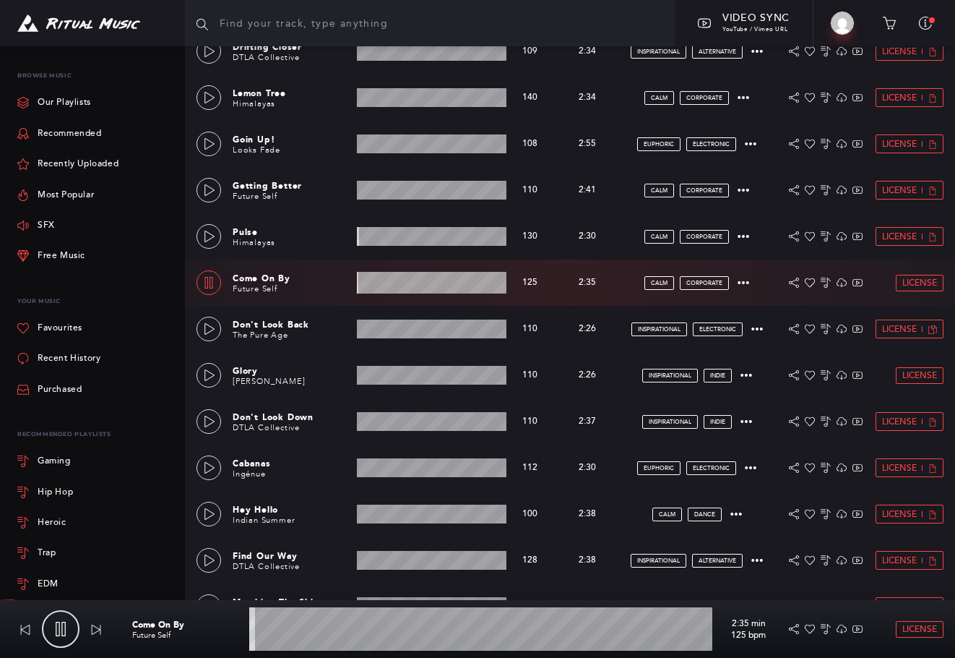
scroll to position [1859, 0]
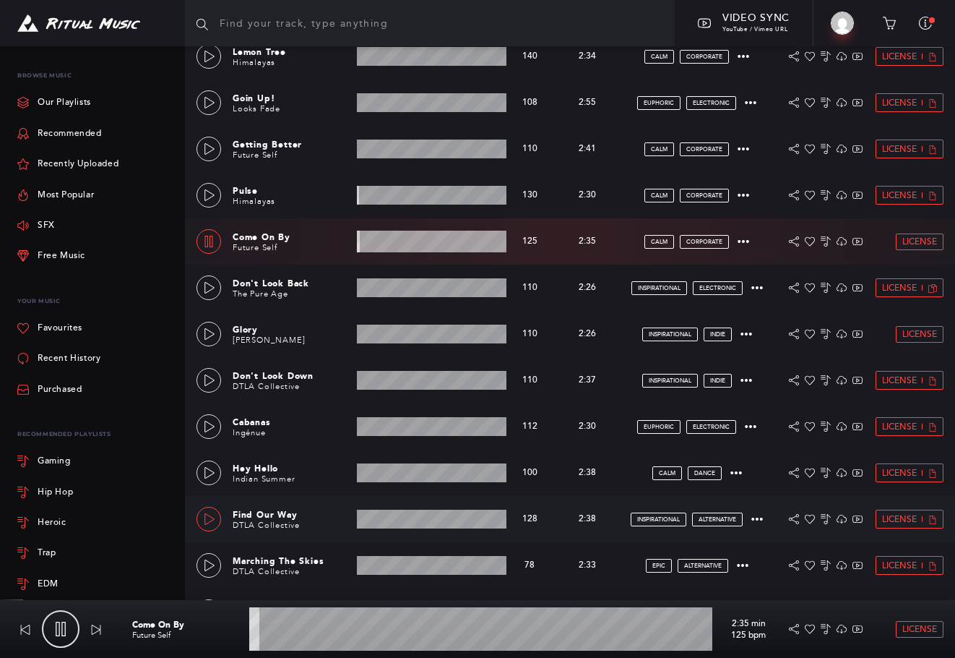
click at [212, 522] on icon at bounding box center [210, 519] width 12 height 12
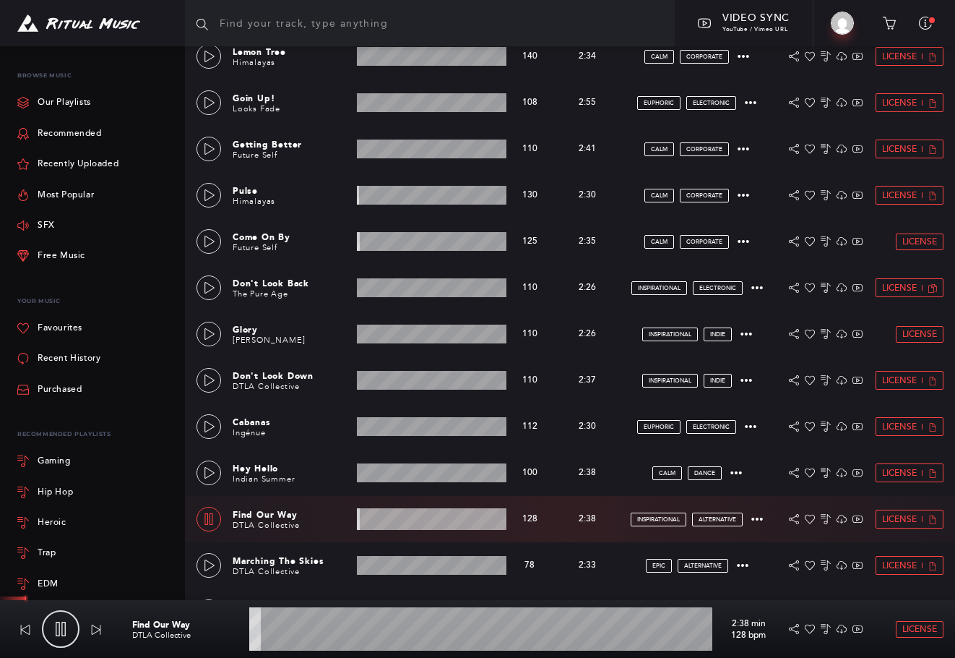
click at [327, 637] on wave at bounding box center [480, 628] width 463 height 43
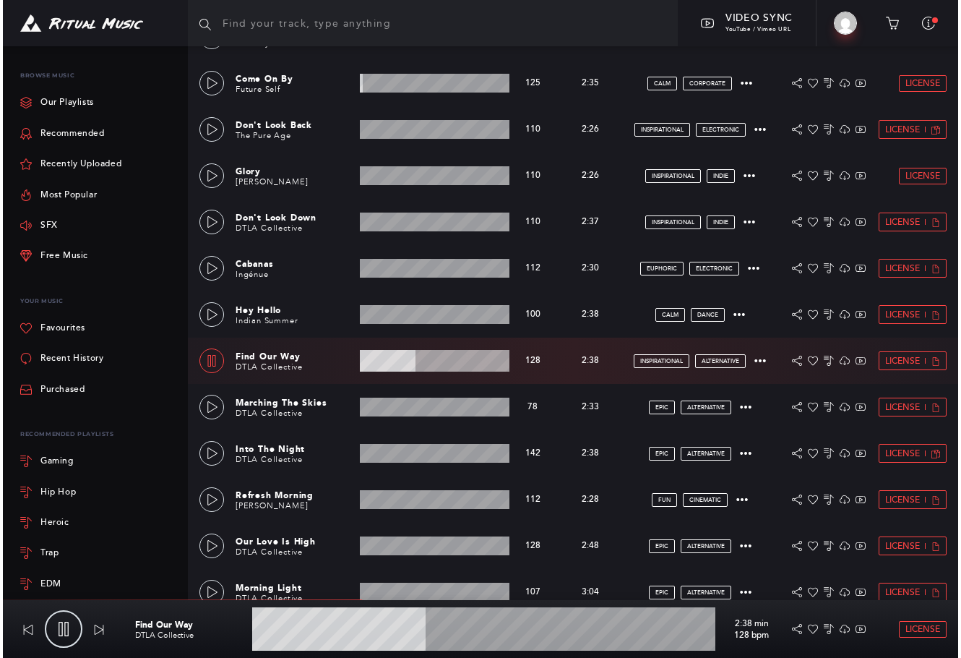
scroll to position [2100, 0]
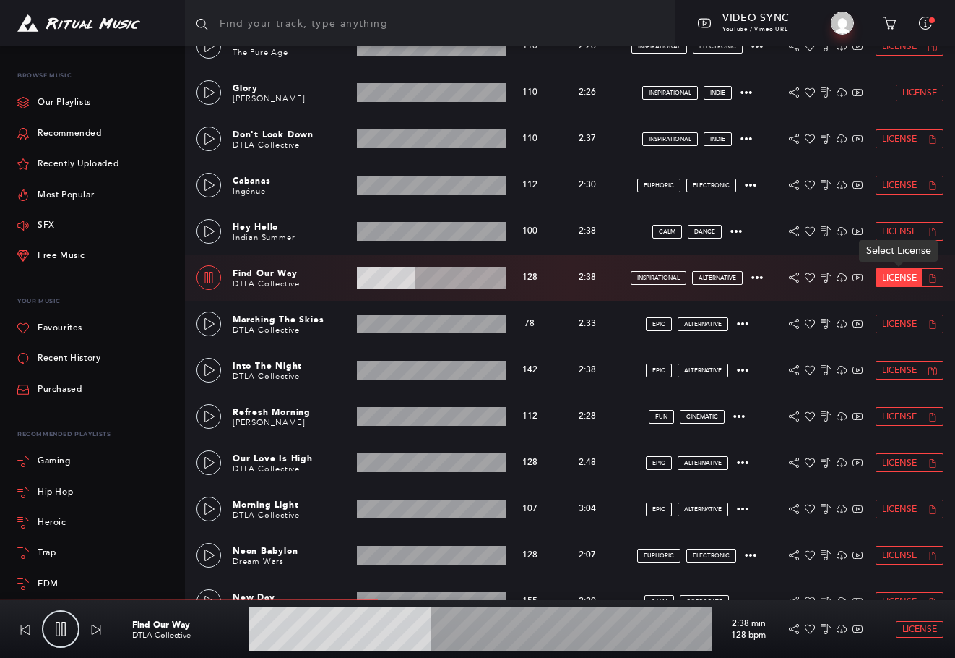
click at [896, 277] on span "License" at bounding box center [899, 277] width 35 height 9
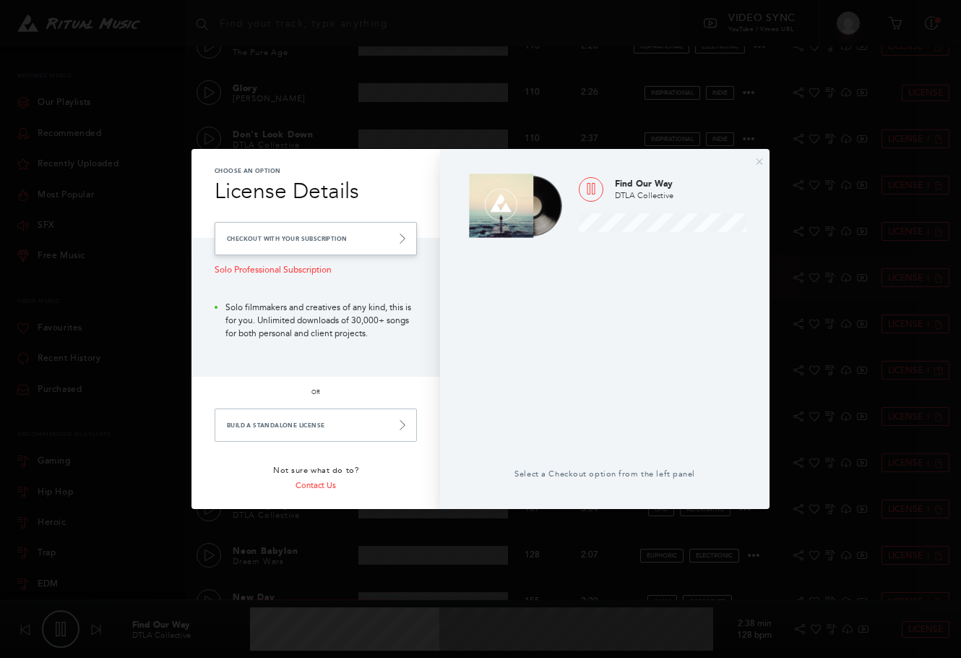
click at [306, 232] on link "Checkout with your Subscription" at bounding box center [316, 238] width 202 height 33
click at [313, 240] on link "Checkout with your Subscription" at bounding box center [316, 238] width 202 height 33
click at [399, 237] on icon at bounding box center [402, 238] width 10 height 10
click at [345, 241] on link "Checkout with your Subscription" at bounding box center [316, 238] width 202 height 33
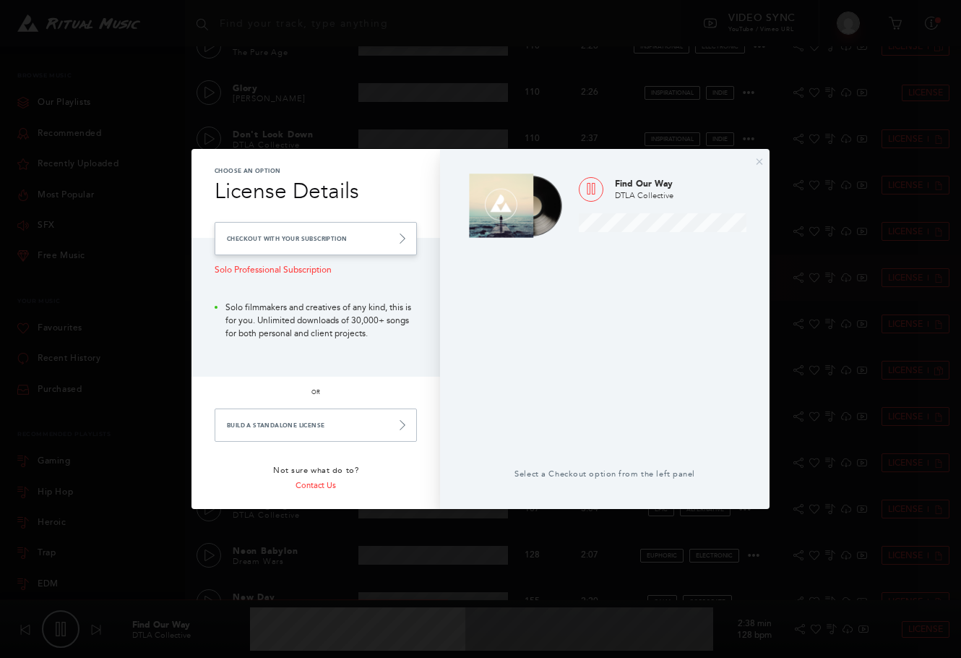
type input "46.74"
click at [317, 242] on link "Checkout with your Subscription" at bounding box center [316, 238] width 202 height 33
click at [317, 239] on link "Checkout with your Subscription" at bounding box center [316, 238] width 202 height 33
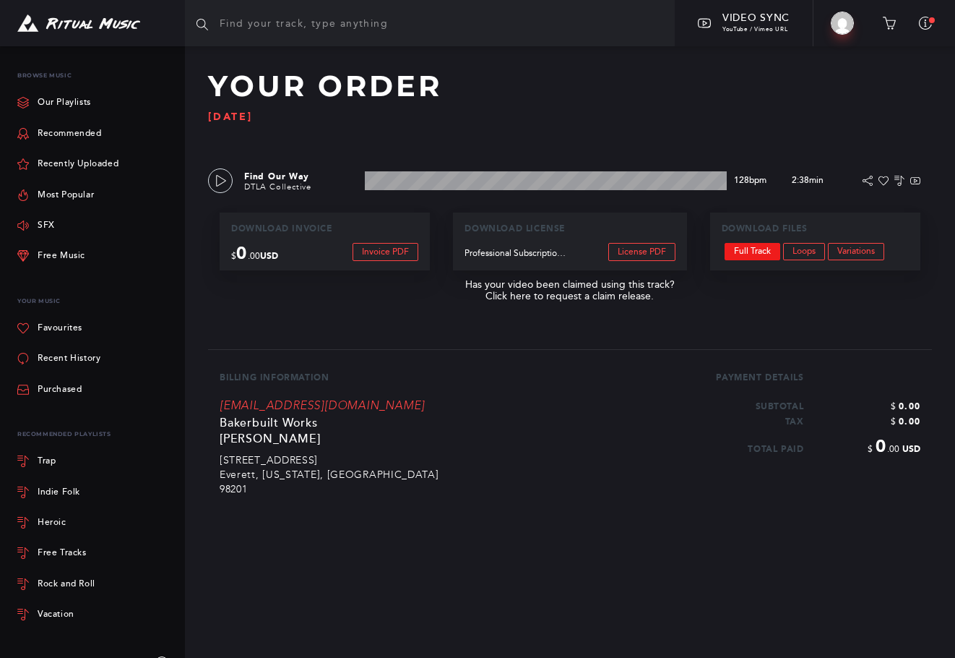
click at [759, 250] on link "Full Track" at bounding box center [753, 251] width 56 height 17
